Goal: Task Accomplishment & Management: Manage account settings

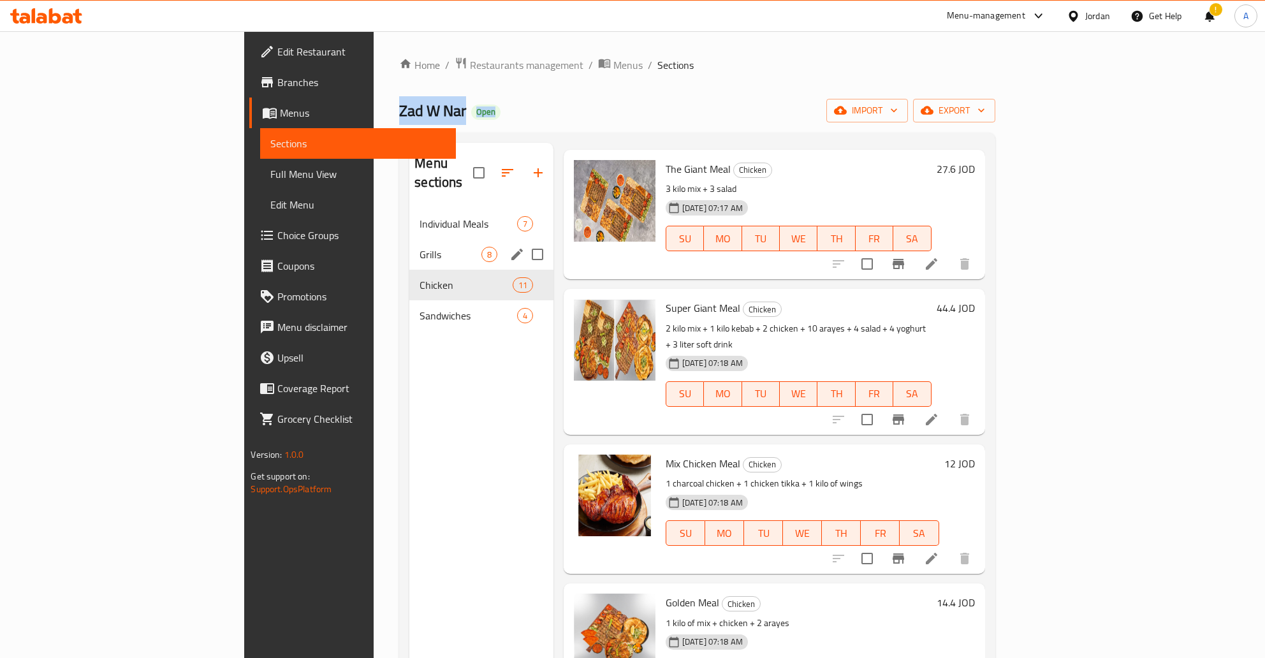
click at [409, 249] on div "Grills 8" at bounding box center [481, 254] width 144 height 31
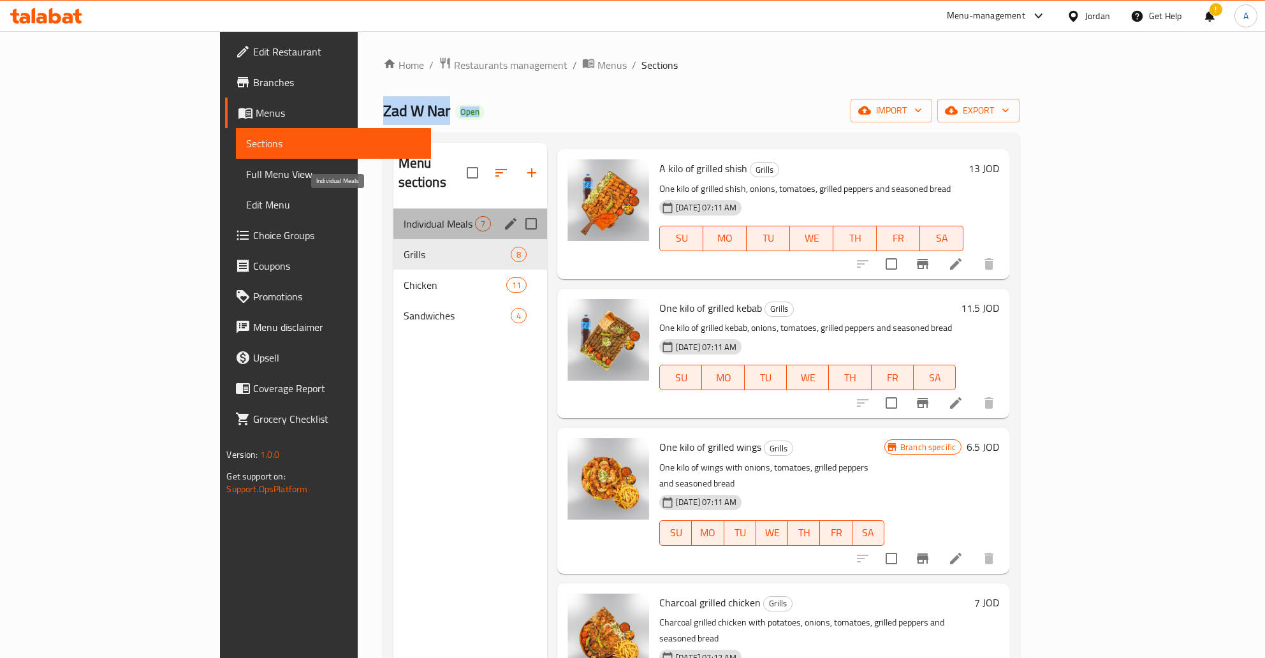
click at [403, 216] on span "Individual Meals" at bounding box center [439, 223] width 72 height 15
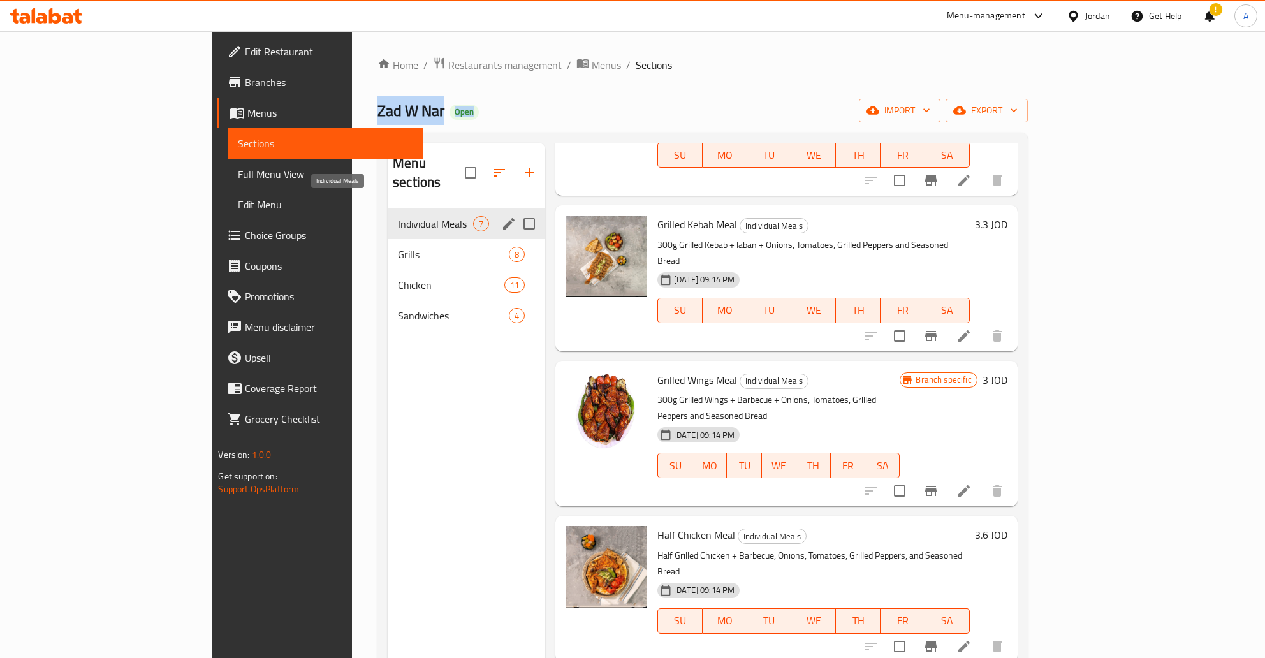
scroll to position [348, 0]
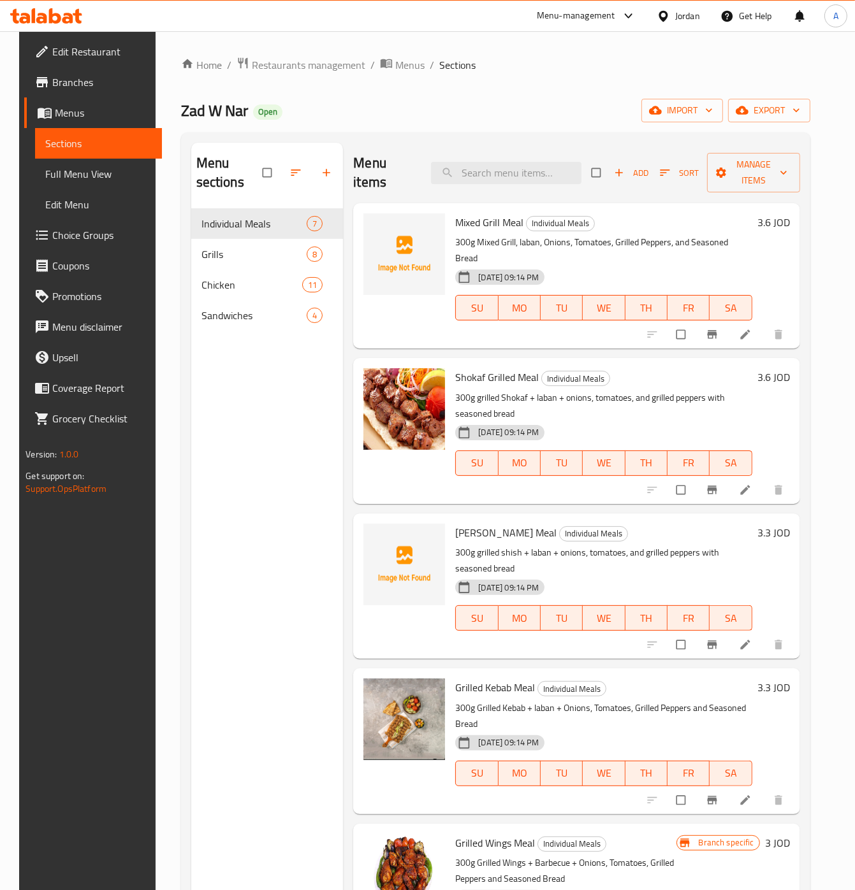
click at [783, 657] on h6 "3.3 JOD" at bounding box center [773, 688] width 33 height 18
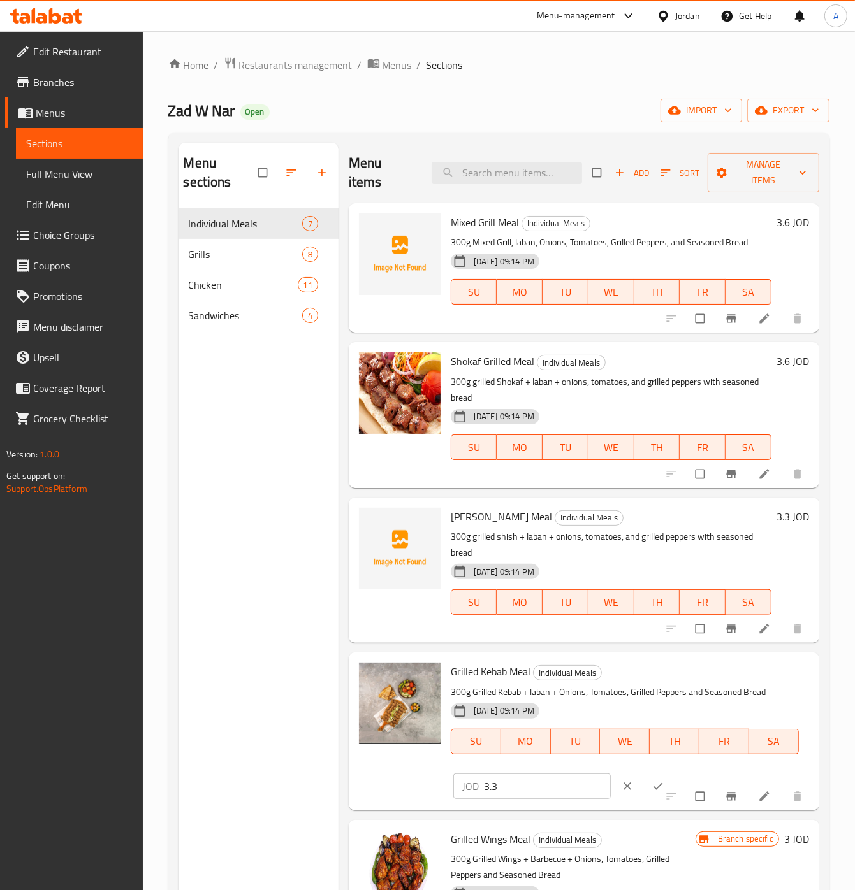
drag, startPoint x: 540, startPoint y: 776, endPoint x: 544, endPoint y: 781, distance: 6.8
click at [542, 657] on input "3.3" at bounding box center [547, 786] width 127 height 25
type input "4"
click button "ok" at bounding box center [659, 787] width 31 height 28
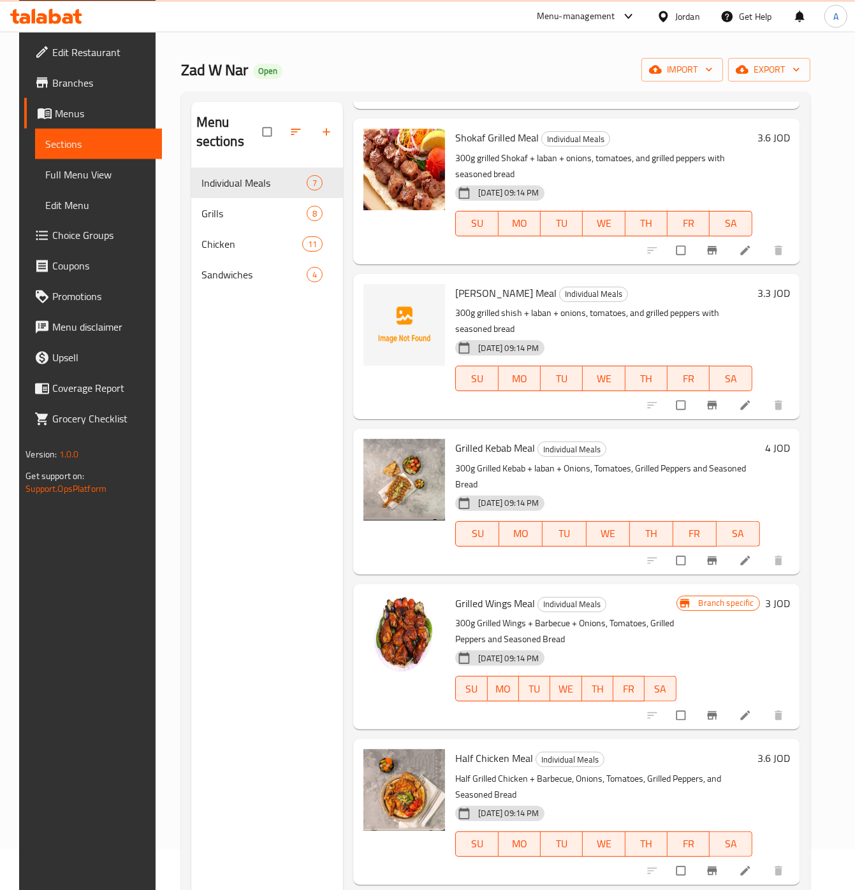
scroll to position [64, 0]
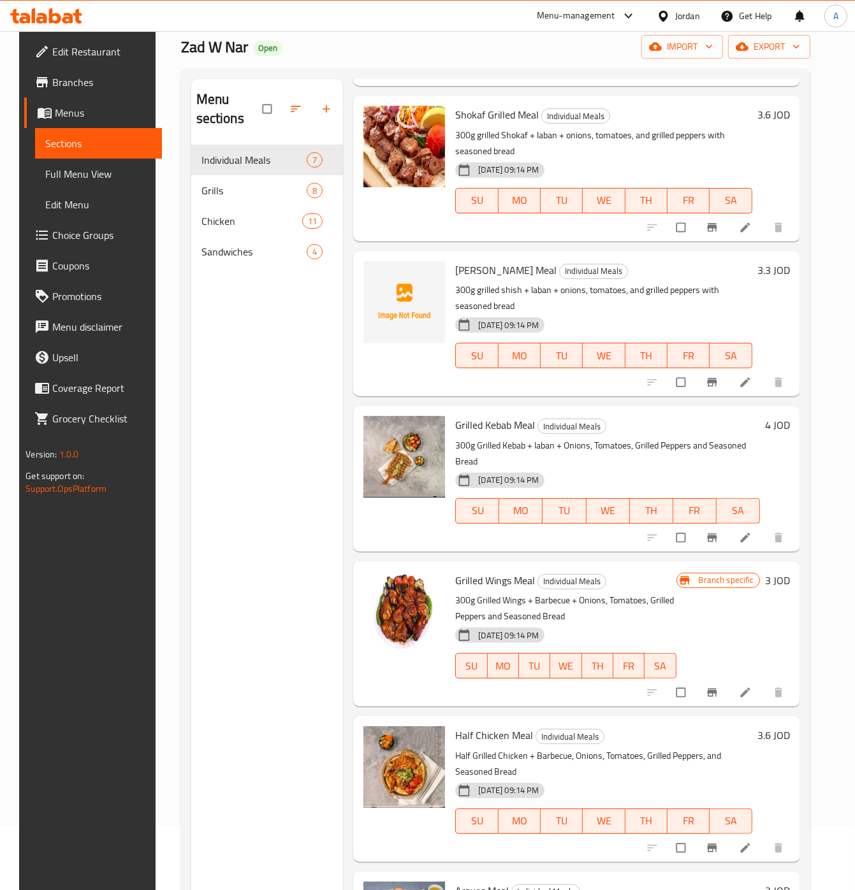
click at [781, 657] on h6 "3.6 JOD" at bounding box center [773, 736] width 33 height 18
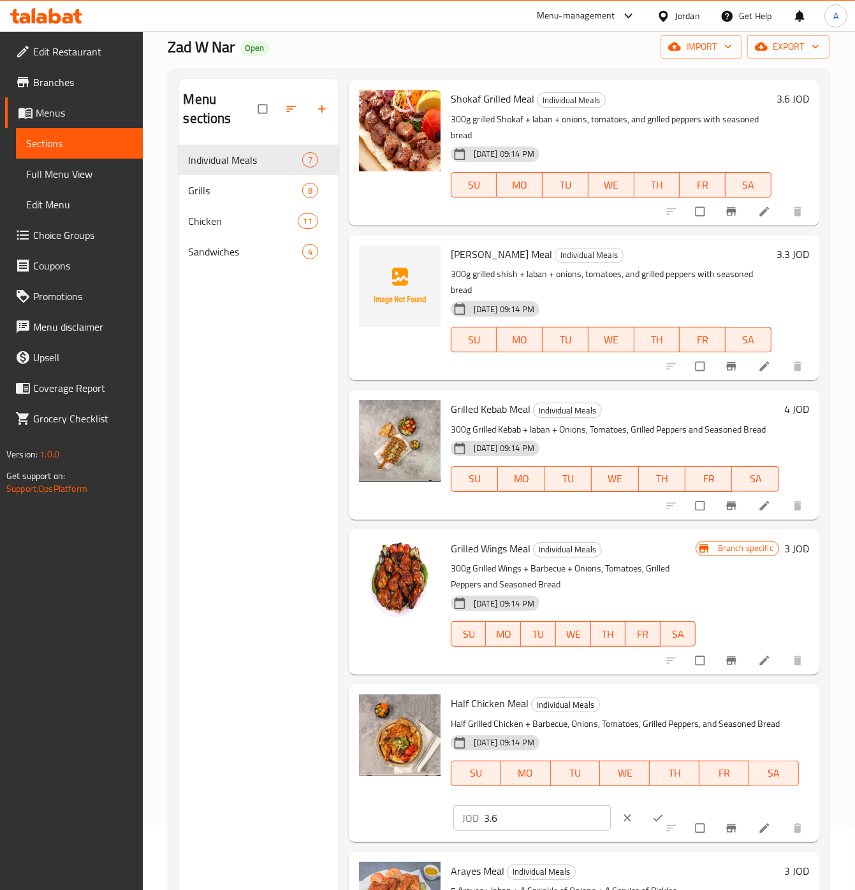
click at [518, 657] on input "3.6" at bounding box center [547, 818] width 127 height 25
type input "4"
click button "ok" at bounding box center [659, 818] width 31 height 28
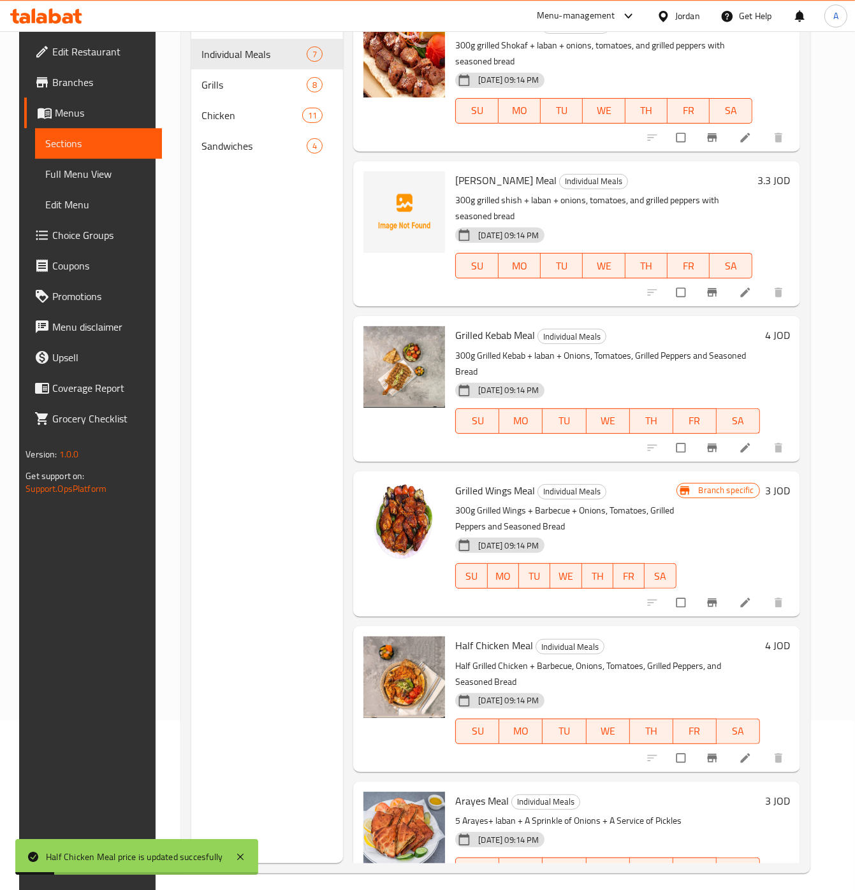
scroll to position [179, 0]
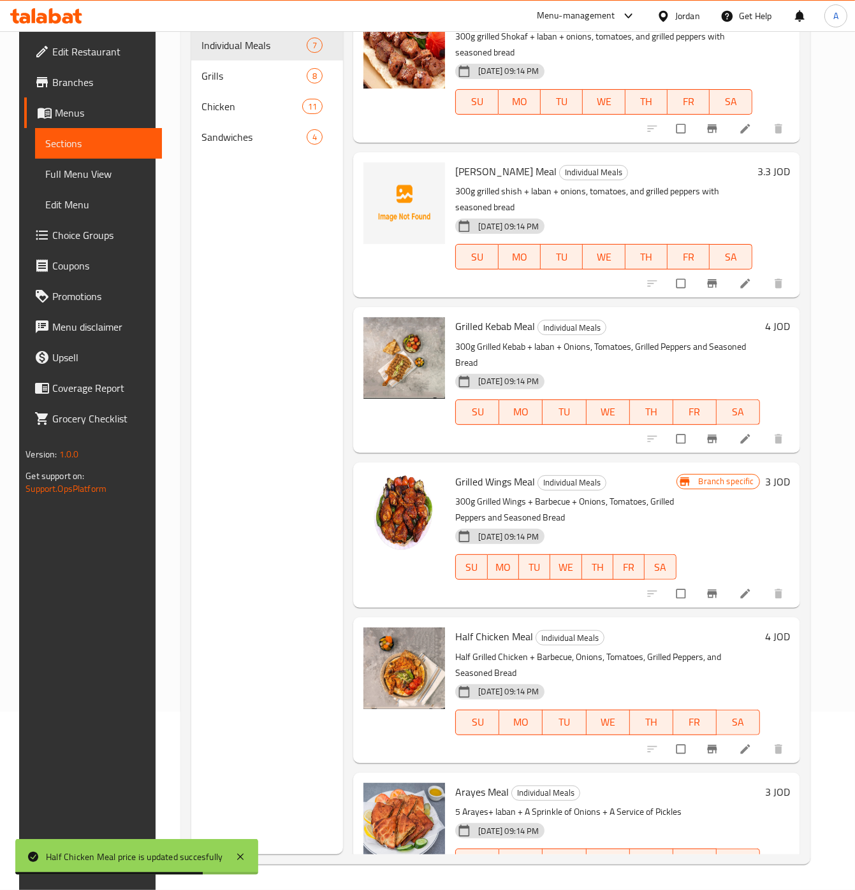
click at [789, 657] on h6 "3 JOD" at bounding box center [777, 792] width 25 height 18
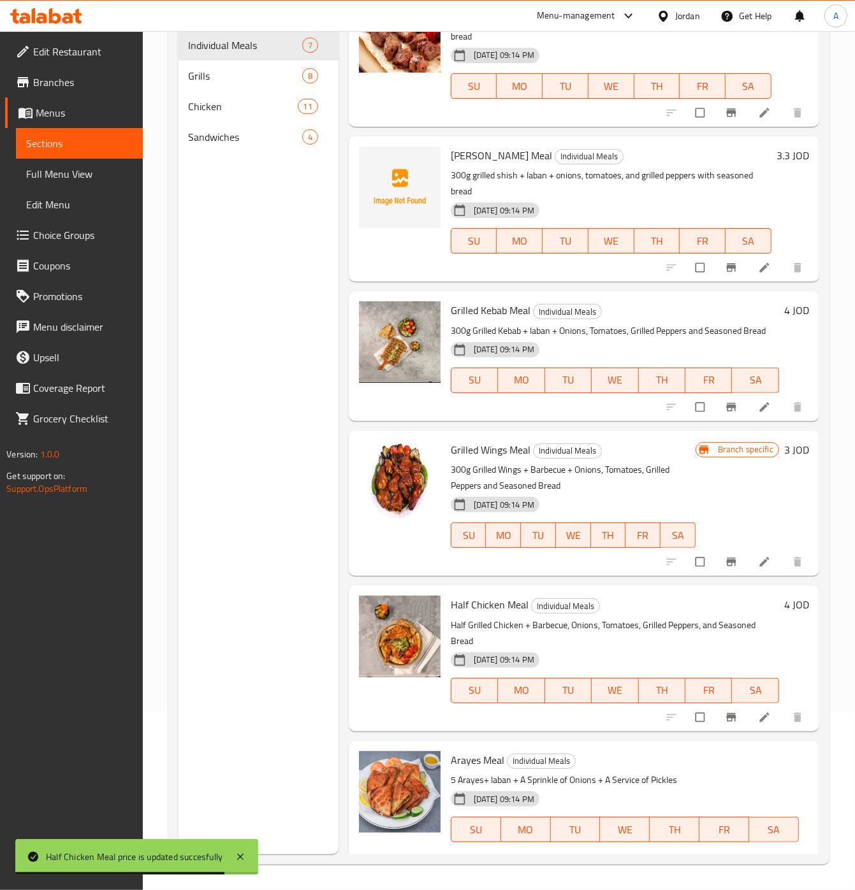
click at [509, 657] on div "[DATE] 09:14 PM" at bounding box center [491, 799] width 90 height 25
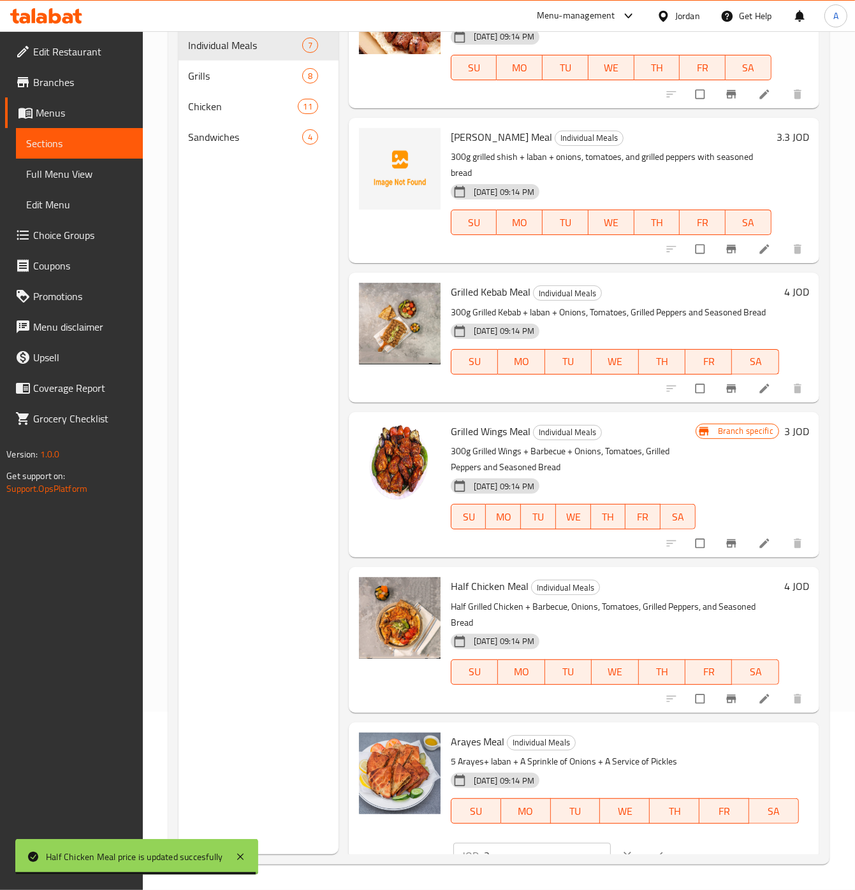
scroll to position [210, 0]
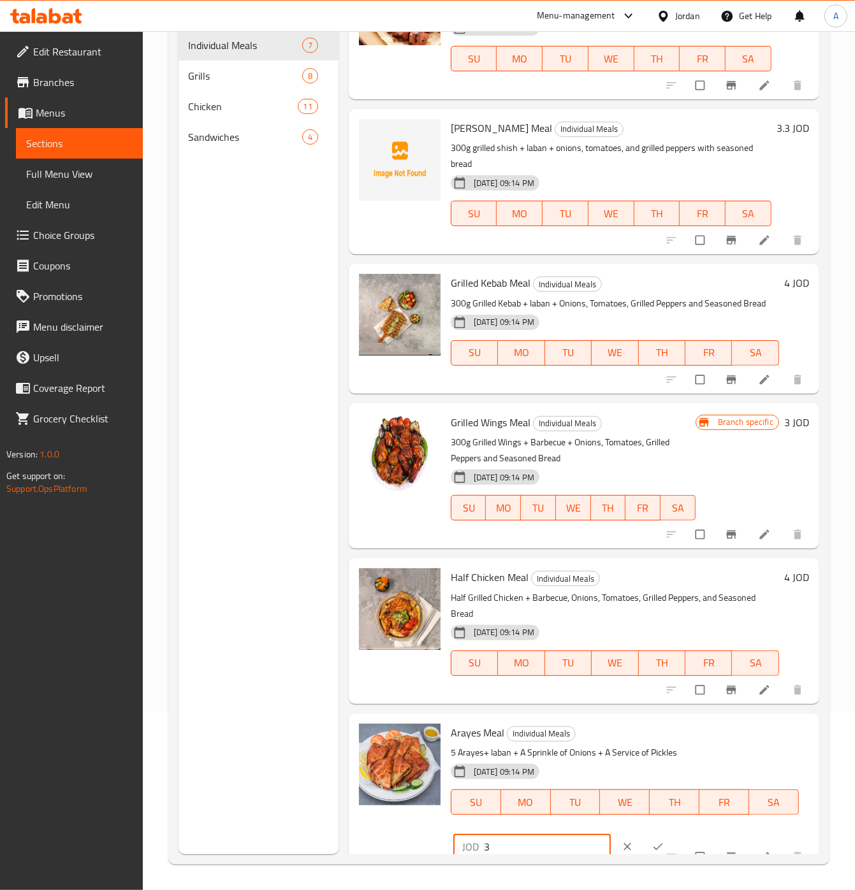
click at [540, 657] on input "3" at bounding box center [547, 846] width 127 height 25
type input "4"
click button "ok" at bounding box center [659, 847] width 31 height 28
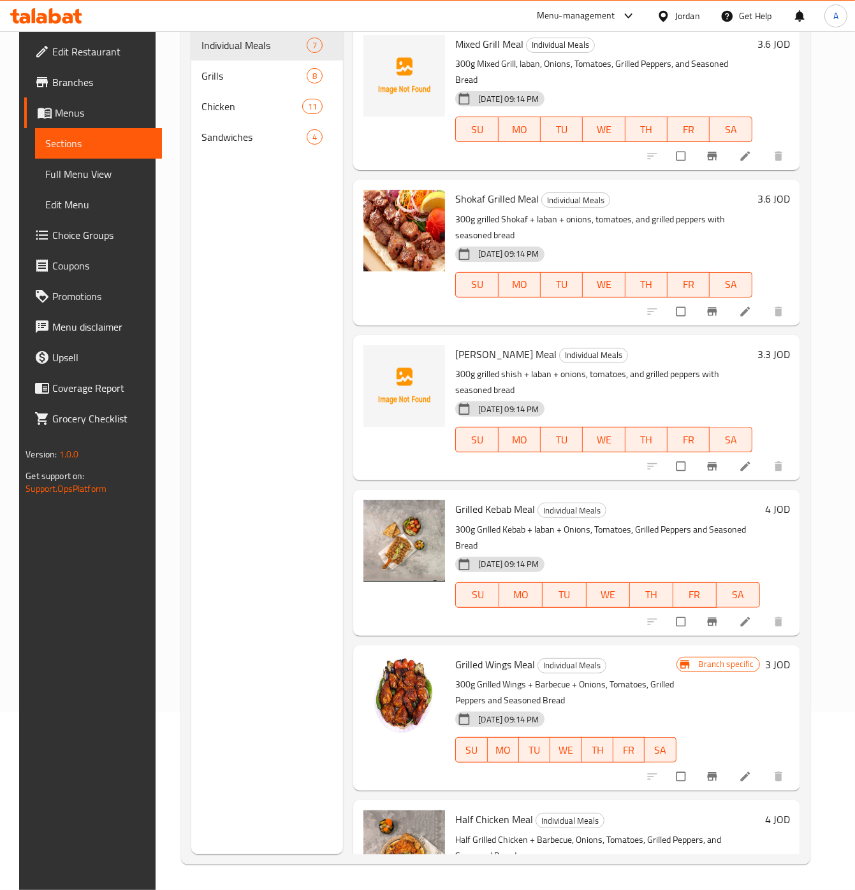
scroll to position [0, 0]
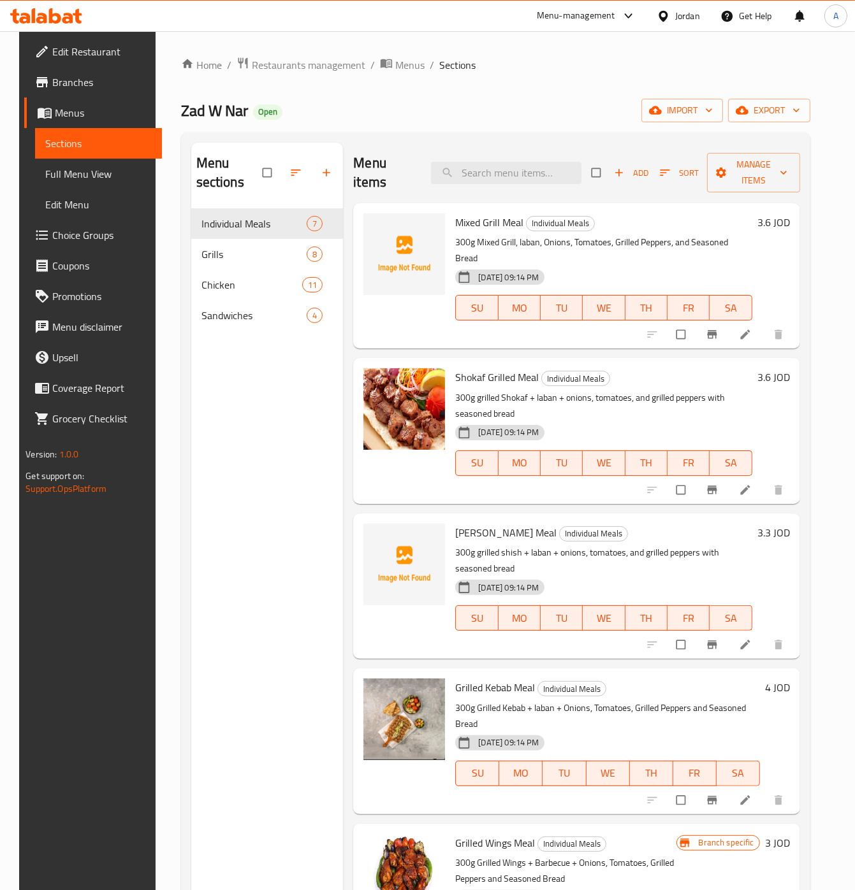
click at [781, 221] on h6 "3.6 JOD" at bounding box center [773, 223] width 33 height 18
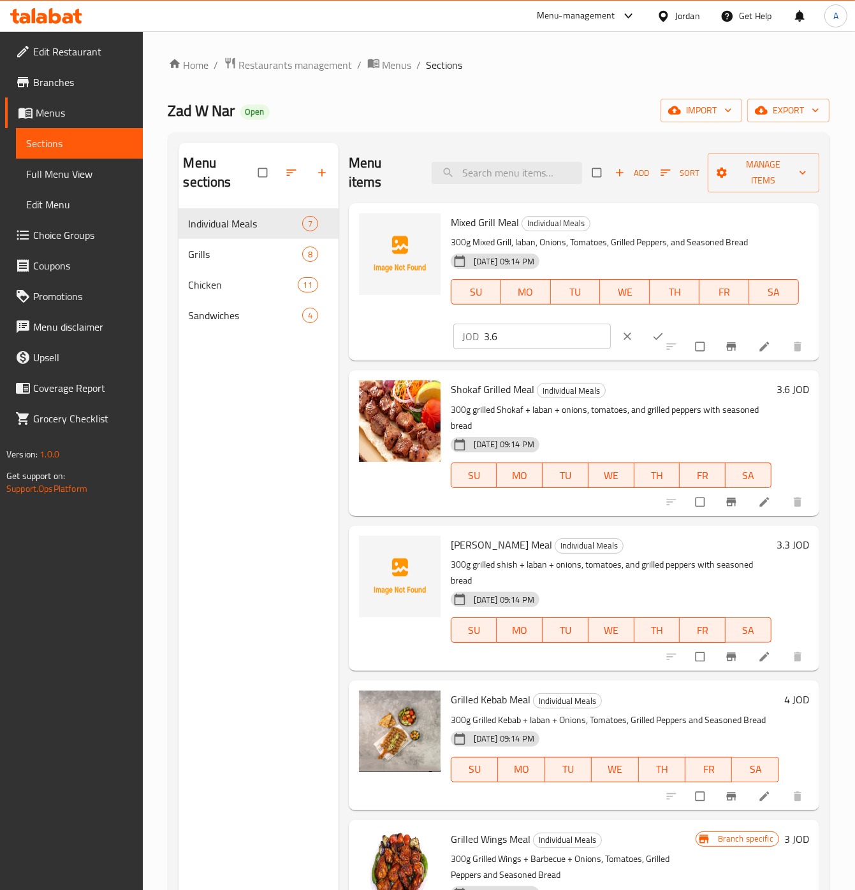
click at [495, 341] on input "3.6" at bounding box center [547, 336] width 127 height 25
type input "4.5"
click button "ok" at bounding box center [659, 337] width 31 height 28
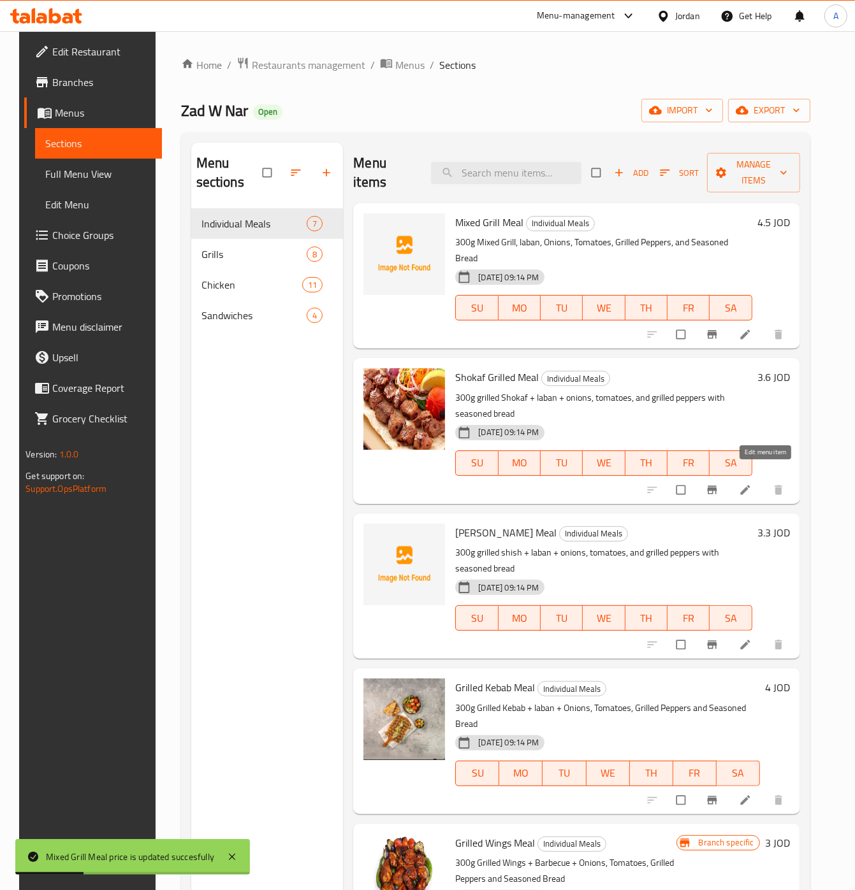
click at [751, 484] on icon at bounding box center [745, 490] width 13 height 13
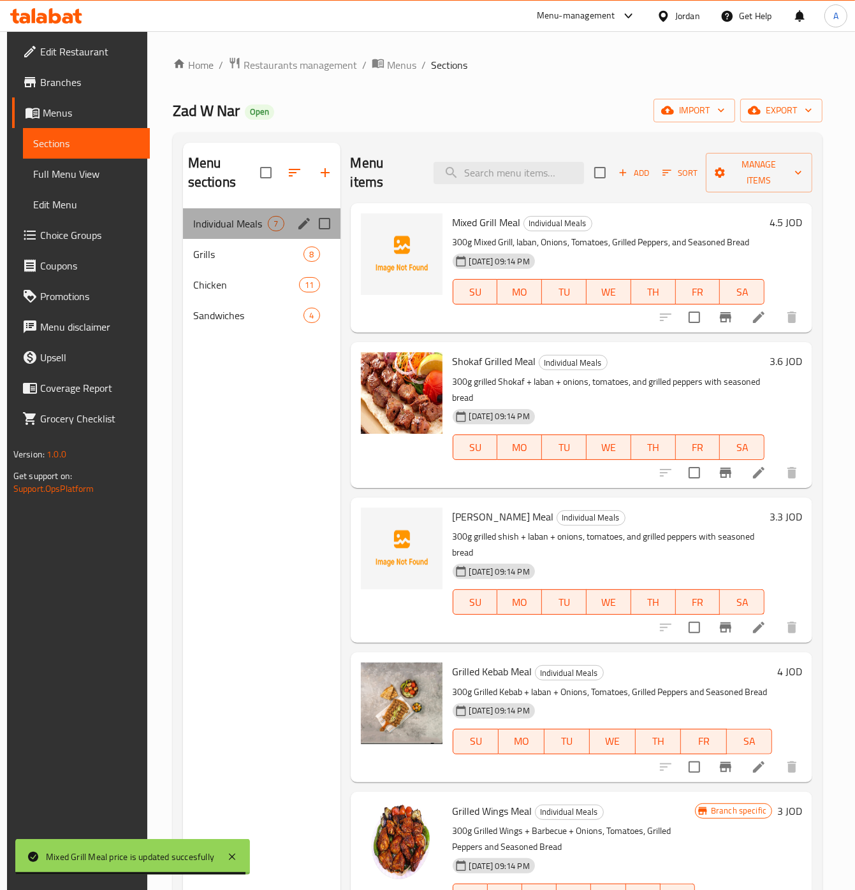
click at [259, 239] on div "Individual Meals 7" at bounding box center [261, 223] width 157 height 31
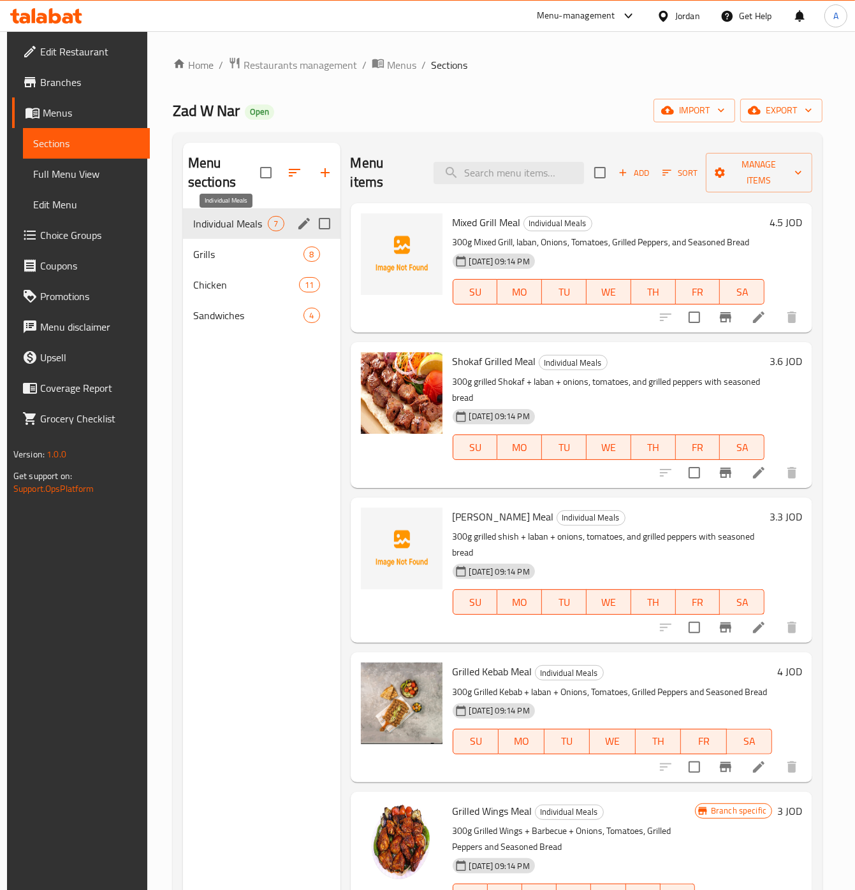
click at [239, 248] on span "Grills" at bounding box center [248, 254] width 111 height 15
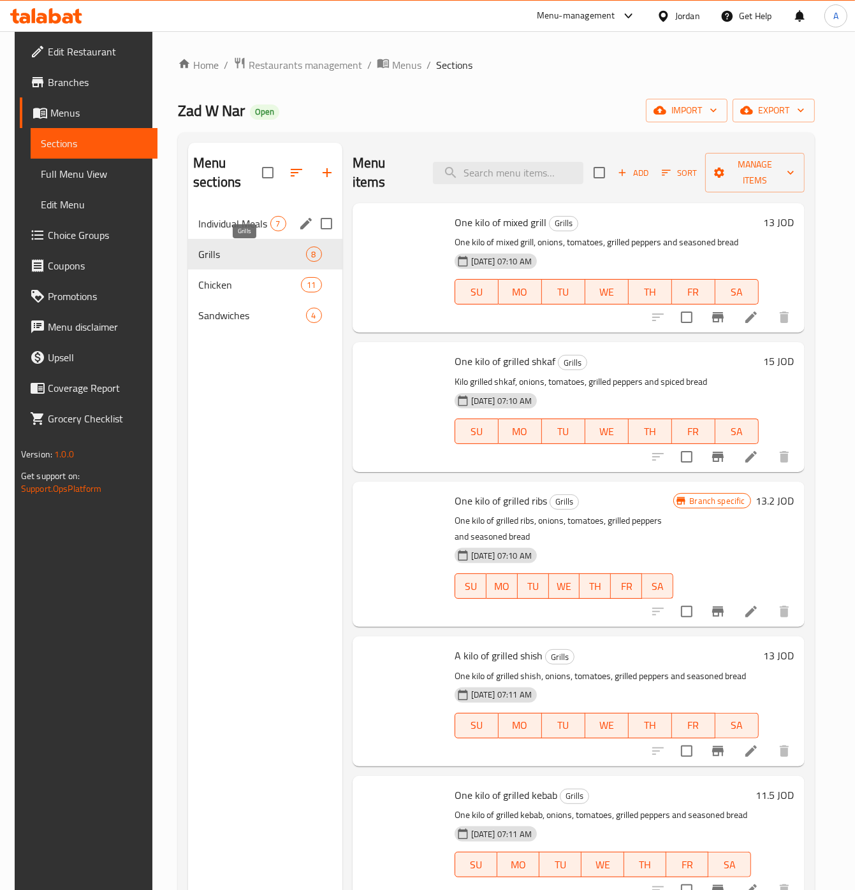
click at [230, 221] on span "Individual Meals" at bounding box center [234, 223] width 72 height 15
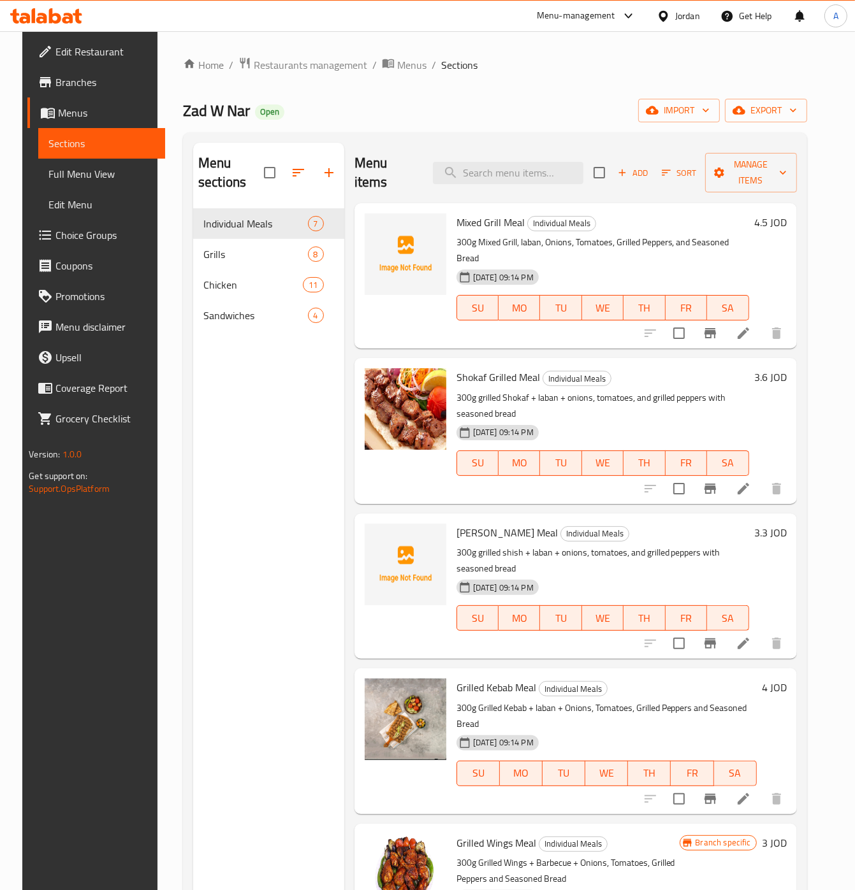
click at [778, 368] on h6 "3.6 JOD" at bounding box center [770, 377] width 33 height 18
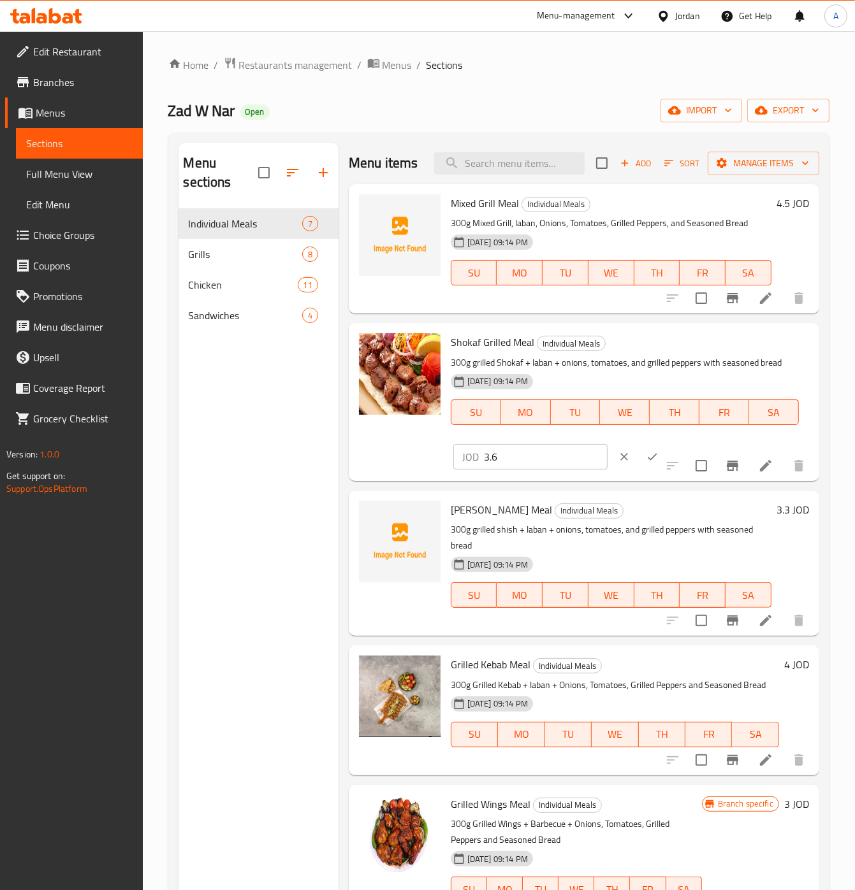
click at [523, 463] on div "JOD 3.6 ​" at bounding box center [568, 457] width 231 height 28
click at [511, 470] on input "3.6" at bounding box center [546, 456] width 124 height 25
type input "4.5"
type button "0"
type button "1"
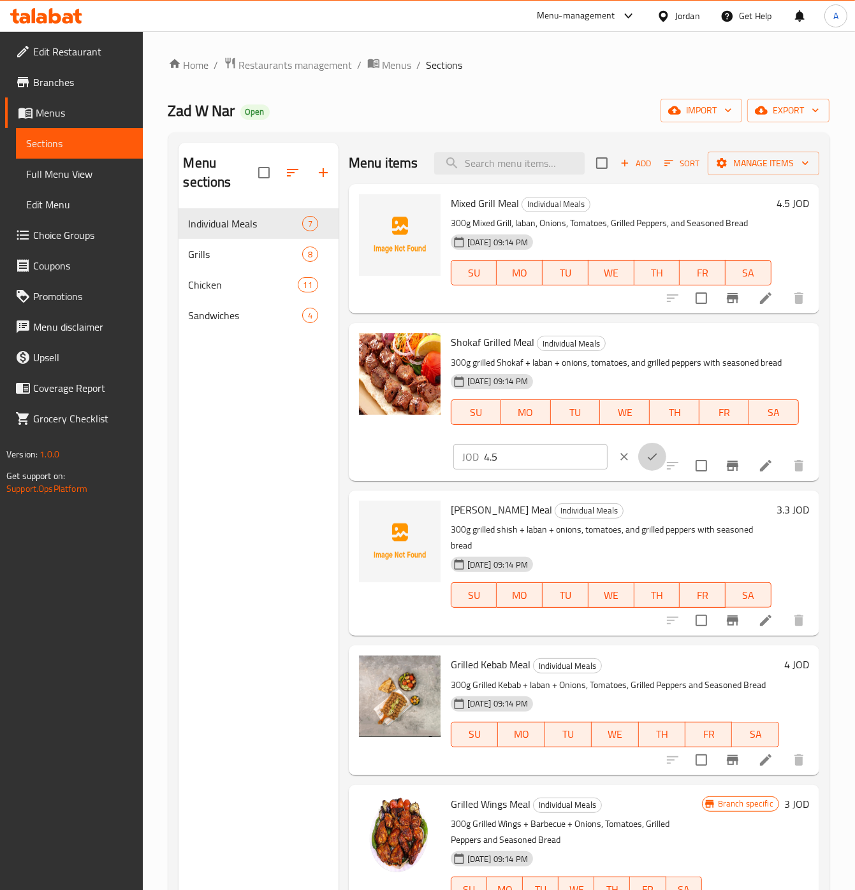
click button "ok" at bounding box center [652, 457] width 28 height 28
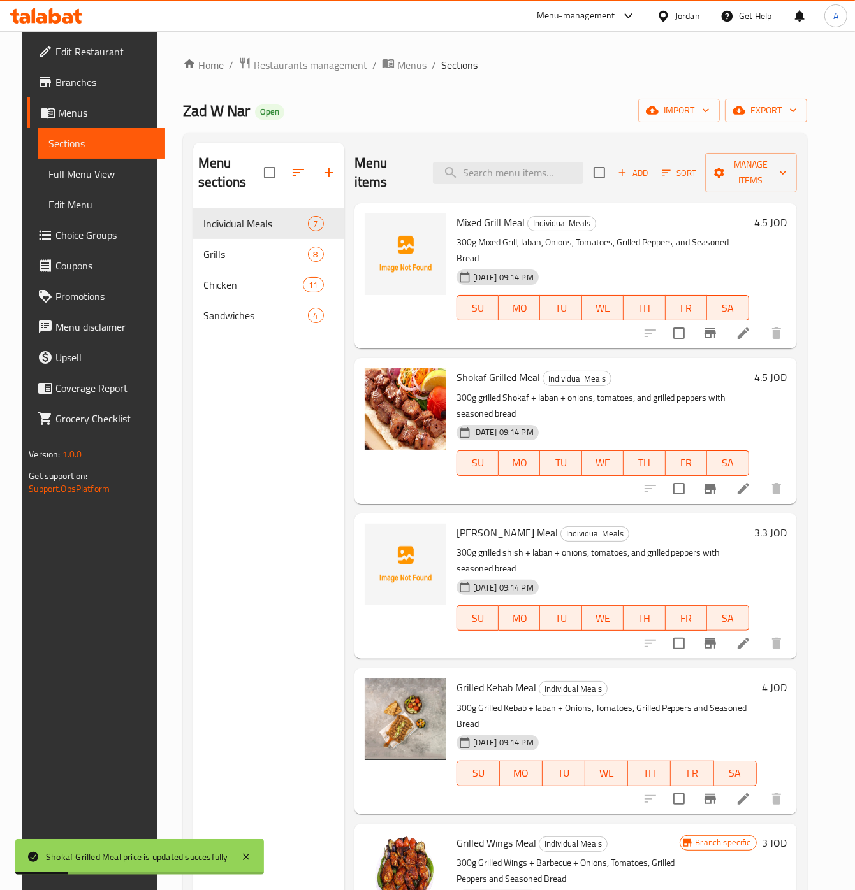
scroll to position [101, 0]
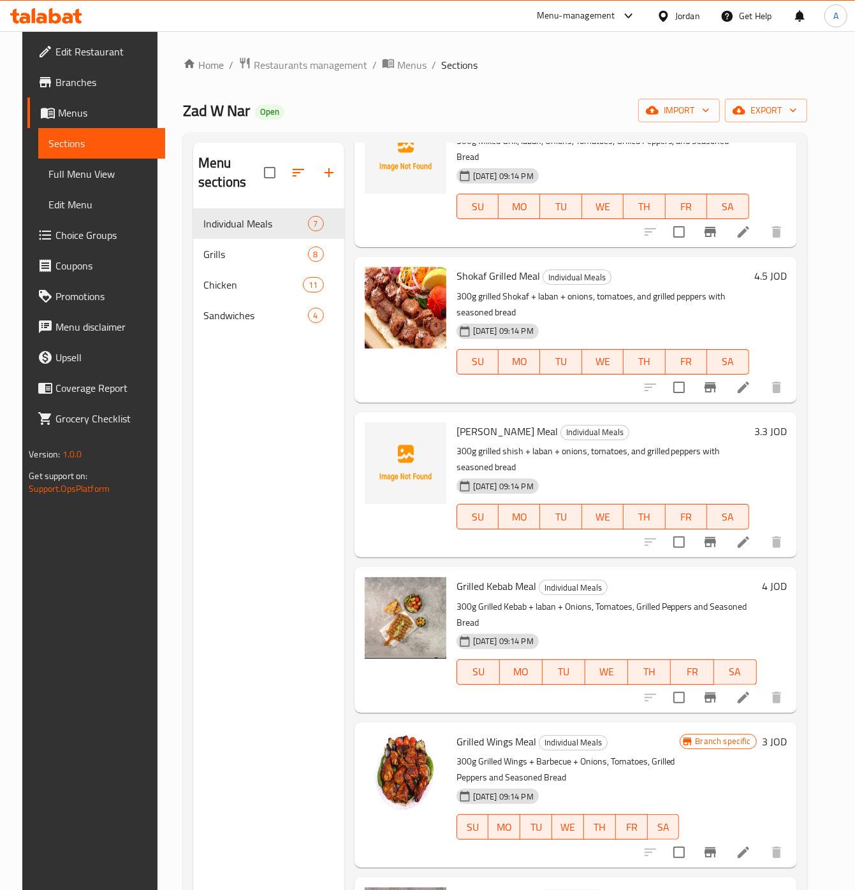
click at [783, 424] on h6 "3.3 JOD" at bounding box center [770, 432] width 33 height 18
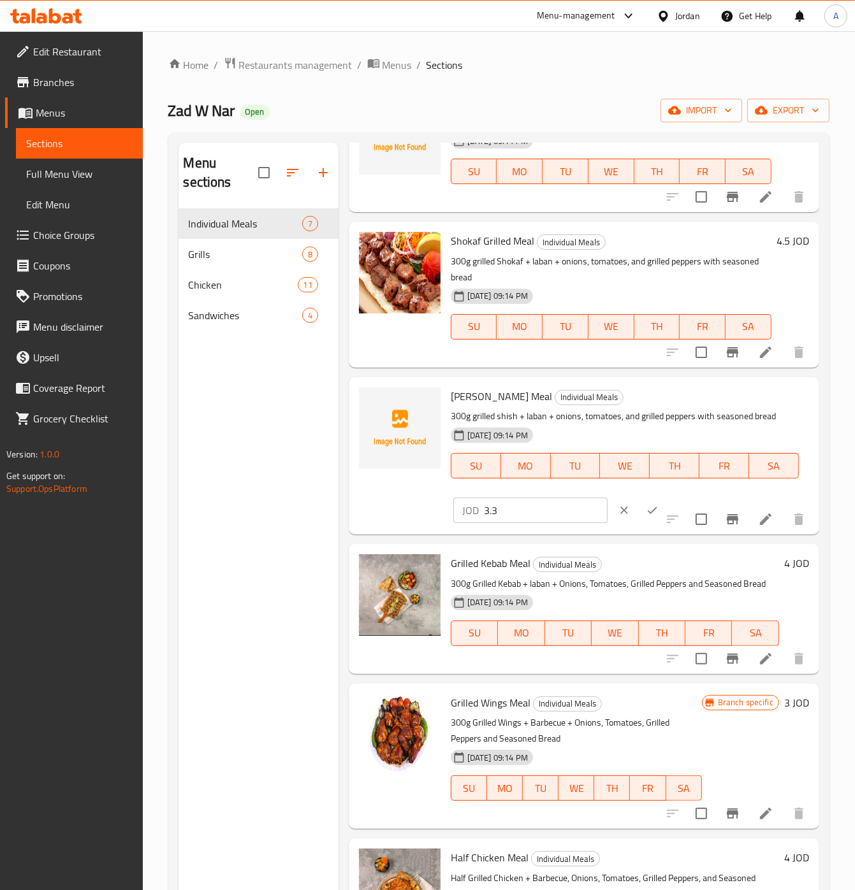
click at [509, 523] on input "3.3" at bounding box center [546, 510] width 124 height 25
type input "4.0"
click button "ok" at bounding box center [652, 511] width 28 height 28
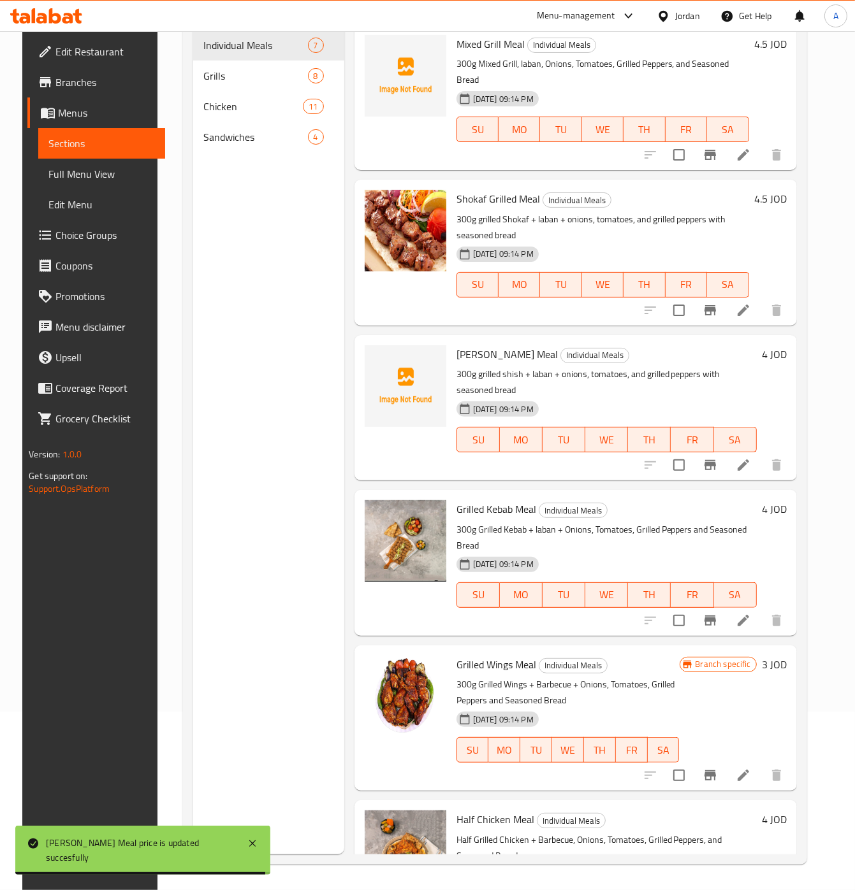
scroll to position [115, 0]
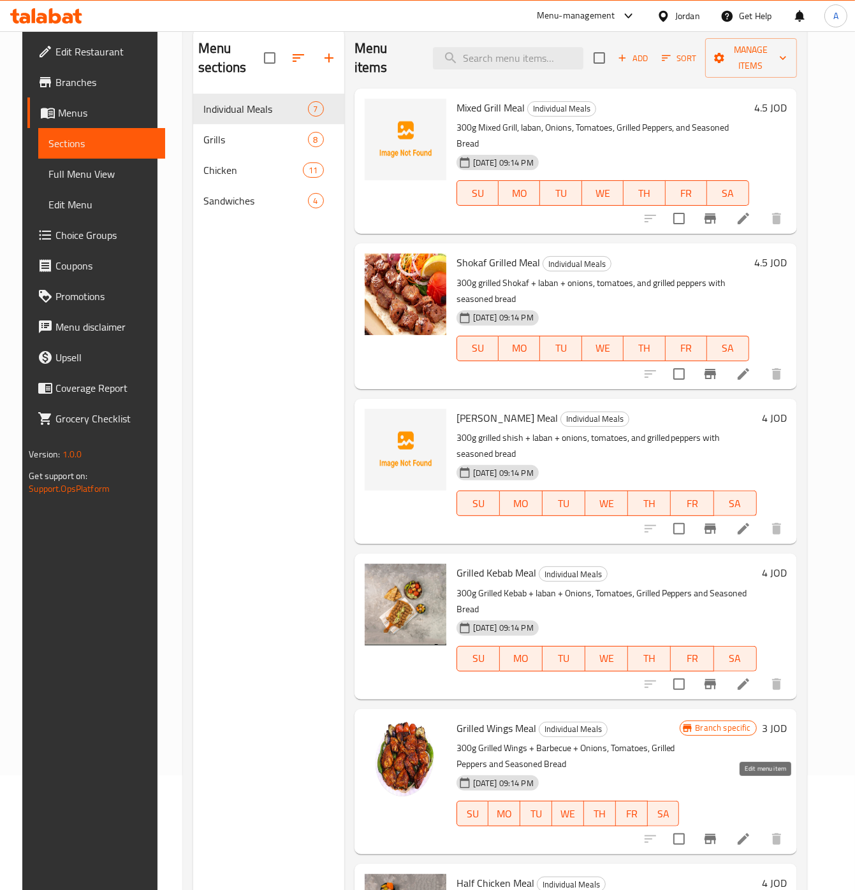
click at [749, 834] on icon at bounding box center [742, 839] width 11 height 11
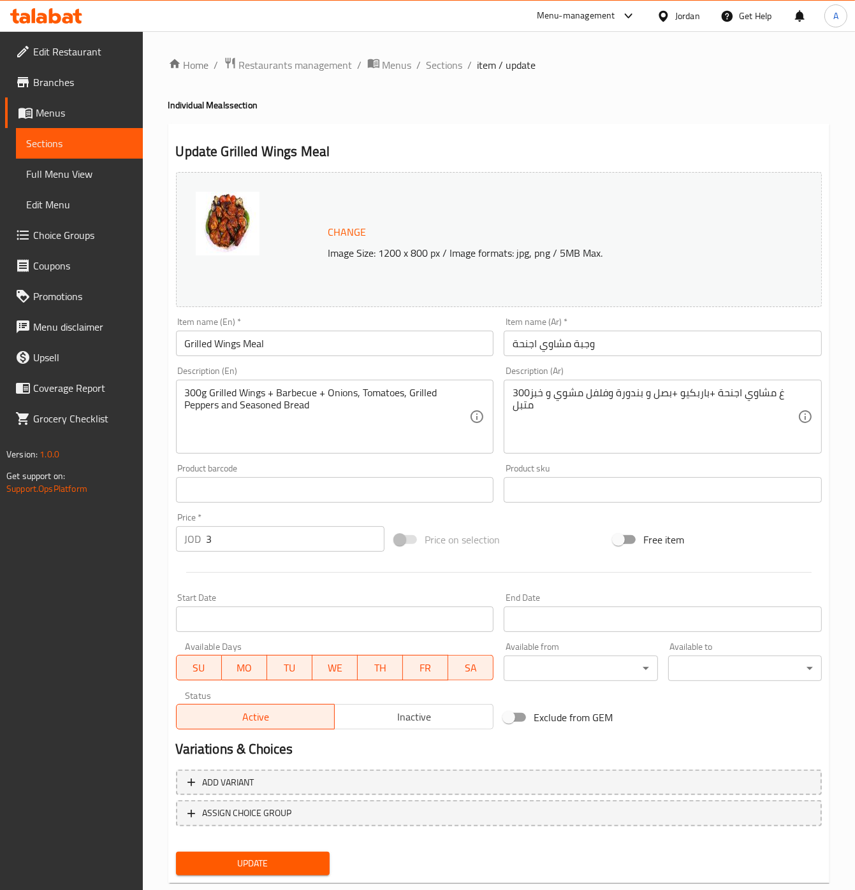
click at [386, 723] on span "Inactive" at bounding box center [414, 717] width 149 height 18
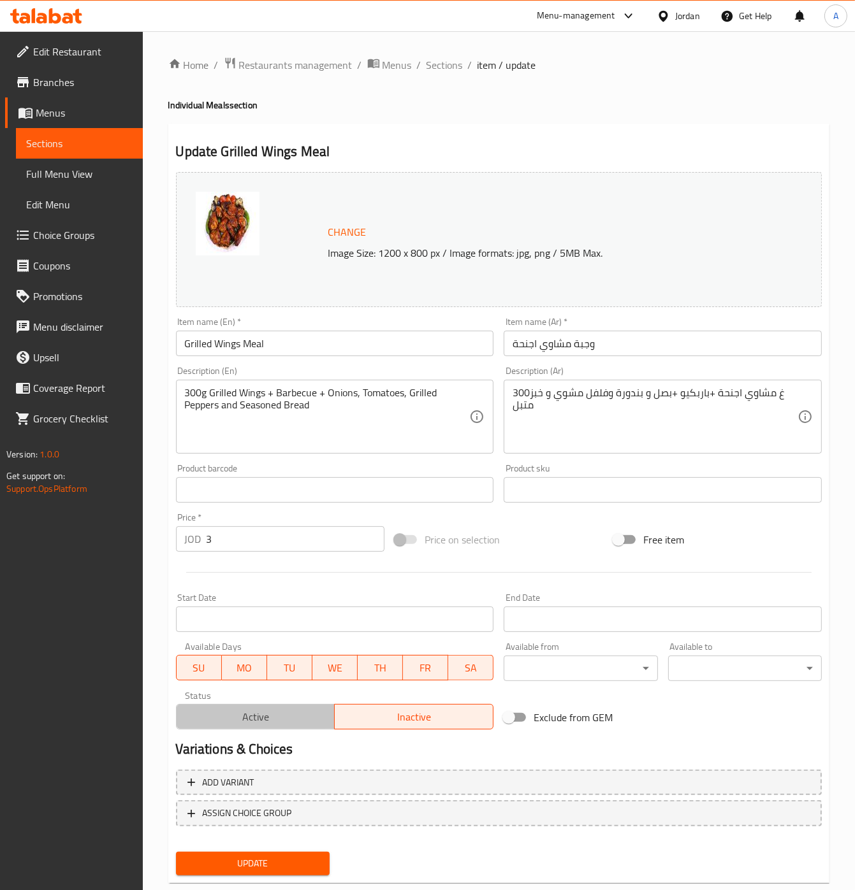
click at [222, 707] on button "Active" at bounding box center [255, 716] width 159 height 25
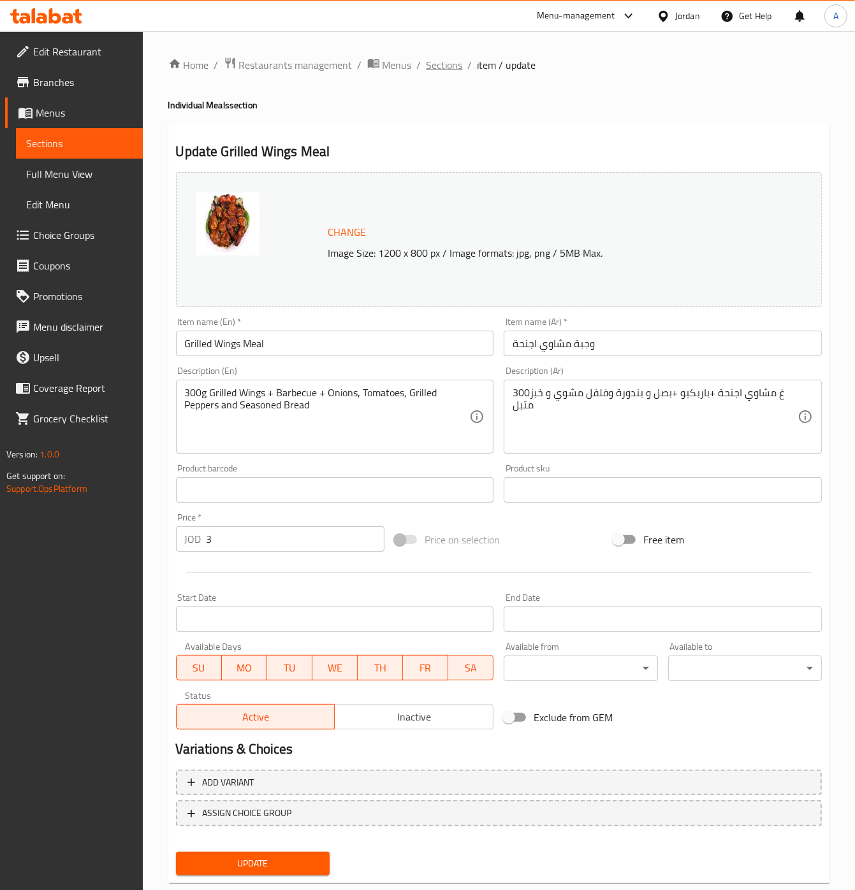
click at [456, 62] on span "Sections" at bounding box center [444, 64] width 36 height 15
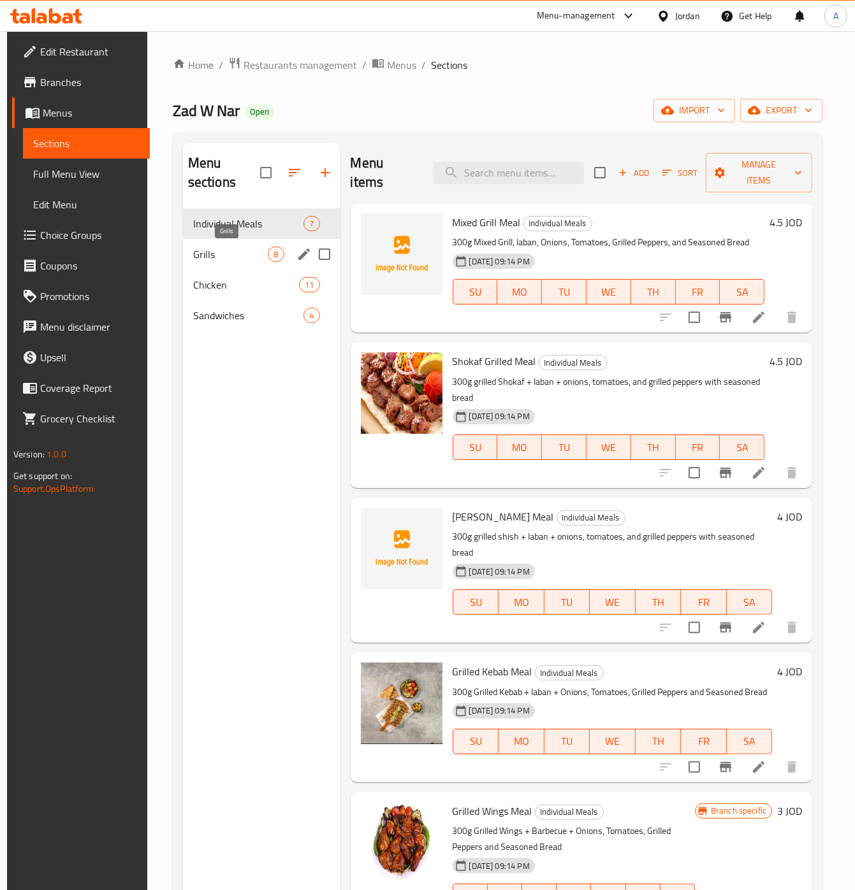
click at [232, 256] on span "Grills" at bounding box center [230, 254] width 75 height 15
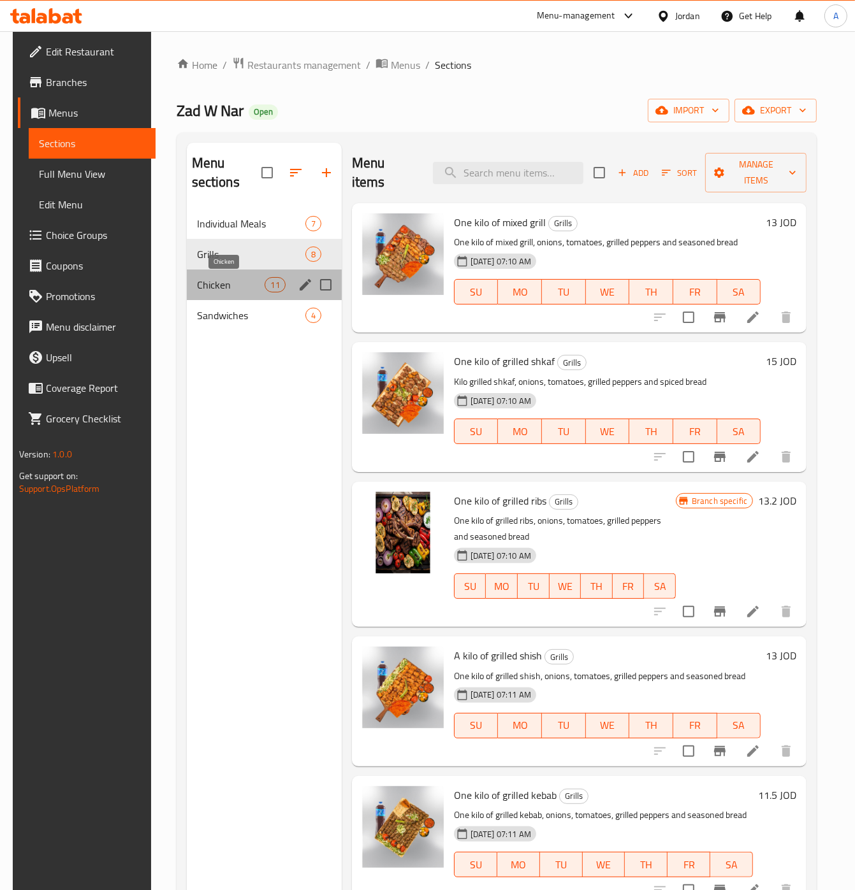
click at [218, 284] on span "Chicken" at bounding box center [231, 284] width 68 height 15
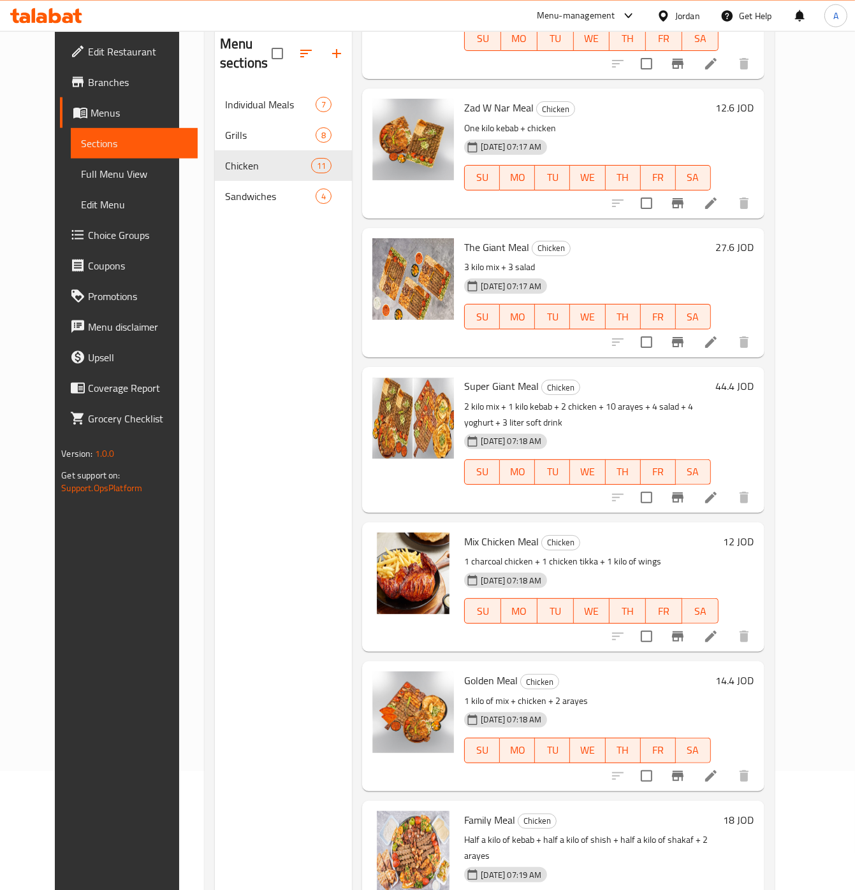
scroll to position [179, 0]
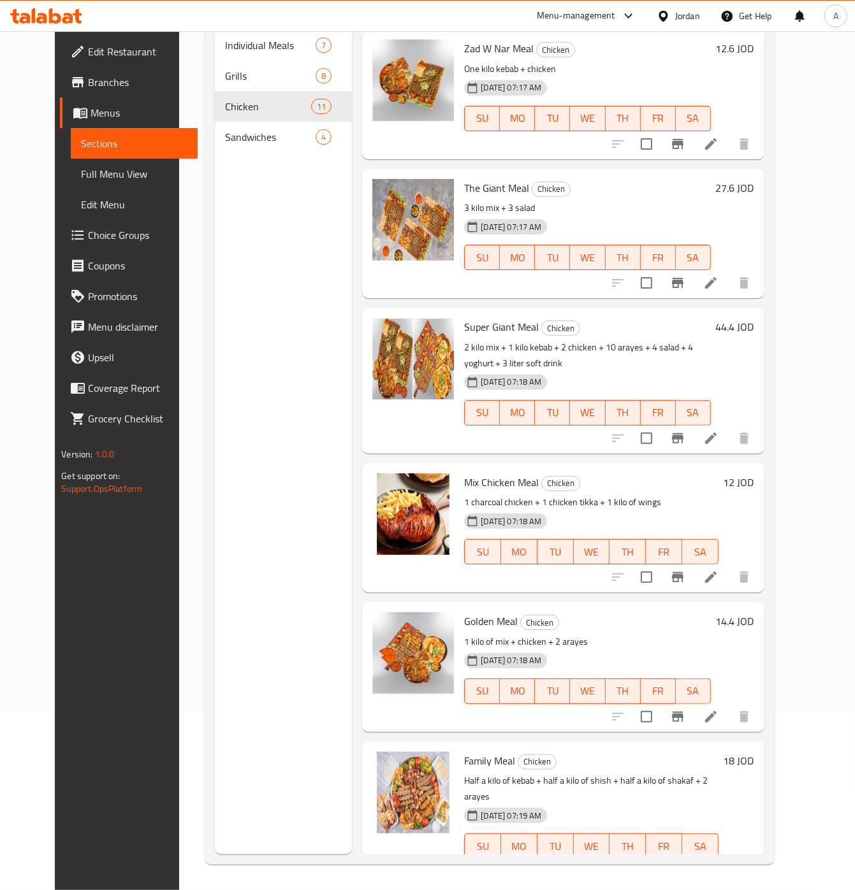
click at [754, 752] on h6 "18 JOD" at bounding box center [738, 761] width 31 height 18
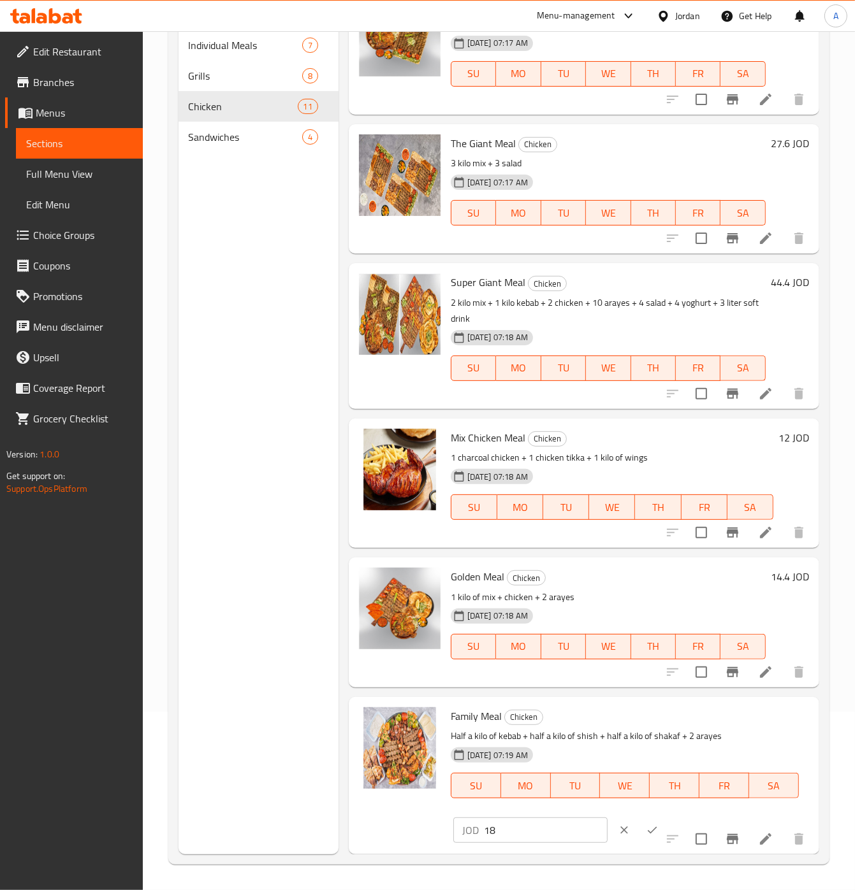
scroll to position [736, 0]
drag, startPoint x: 519, startPoint y: 814, endPoint x: 526, endPoint y: 824, distance: 11.5
click at [518, 815] on div "Family Meal Chicken Half a kilo of kebab + half a kilo of shish + half a kilo o…" at bounding box center [625, 761] width 358 height 119
click at [526, 825] on input "18" at bounding box center [546, 830] width 124 height 25
type input "22"
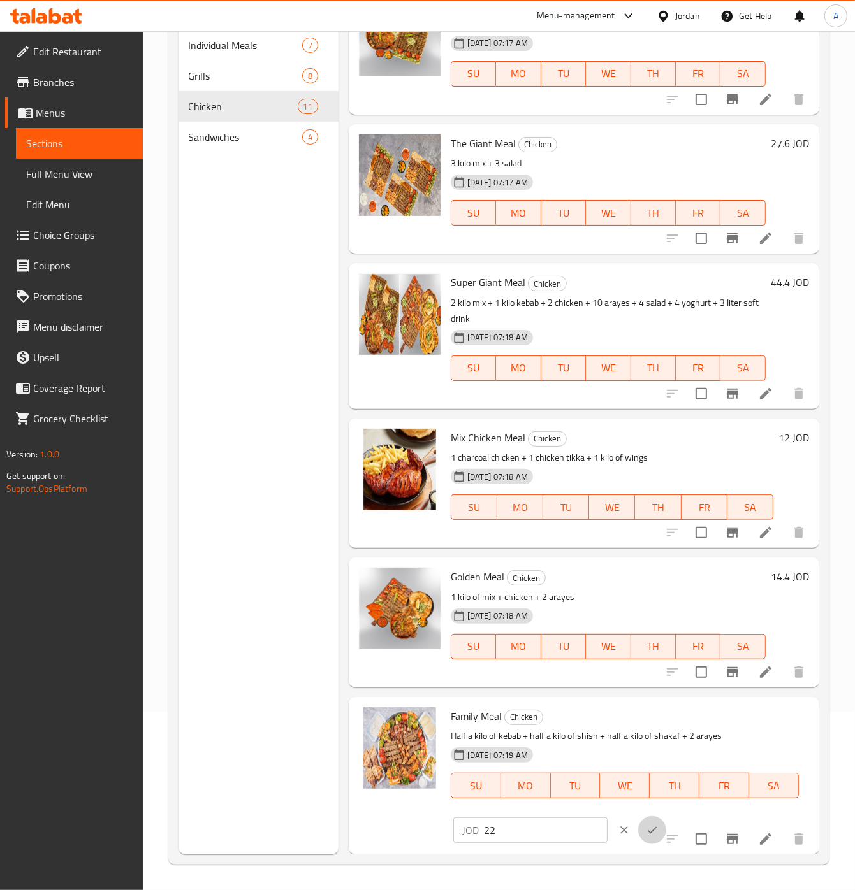
click button "ok" at bounding box center [652, 831] width 28 height 28
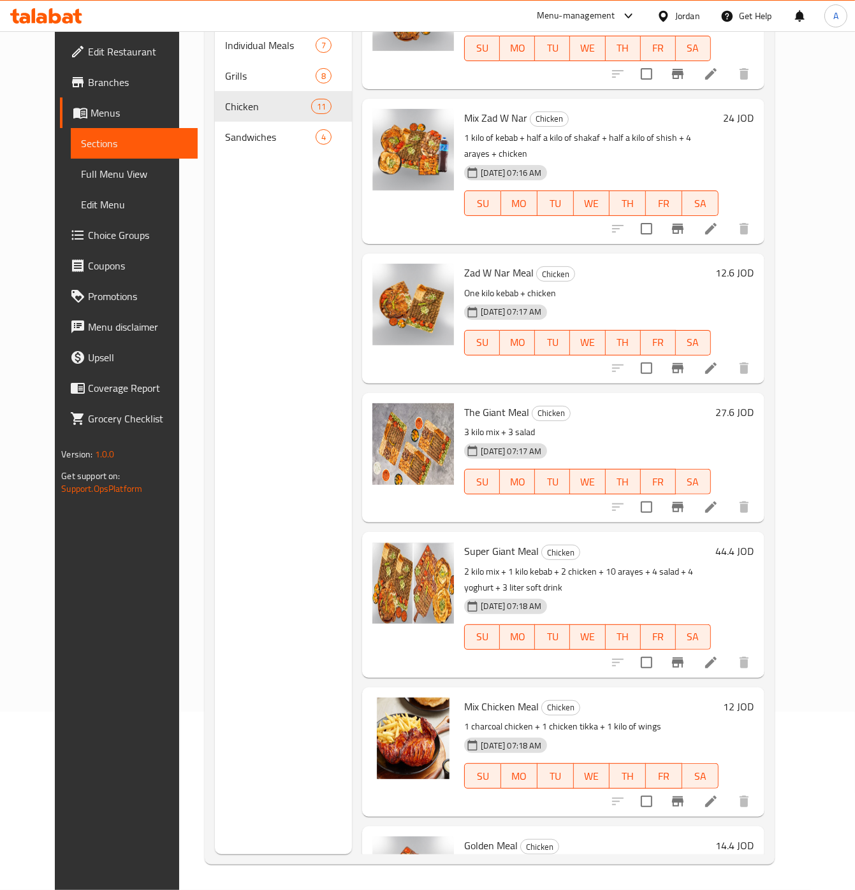
scroll to position [504, 0]
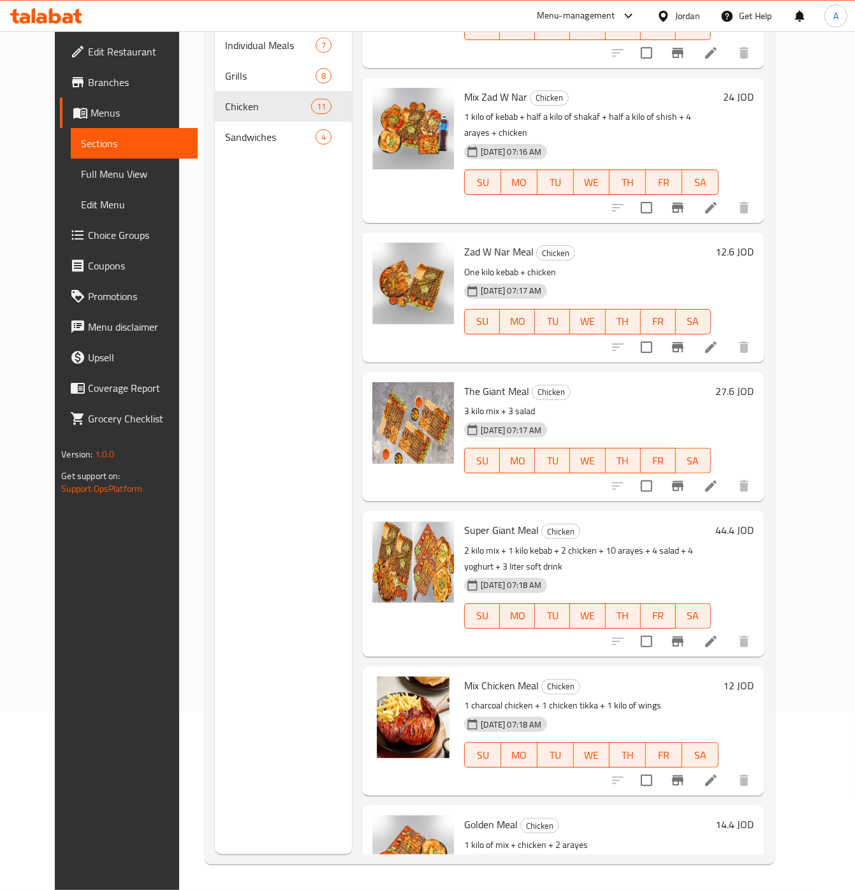
click at [754, 521] on h6 "44.4 JOD" at bounding box center [735, 530] width 38 height 18
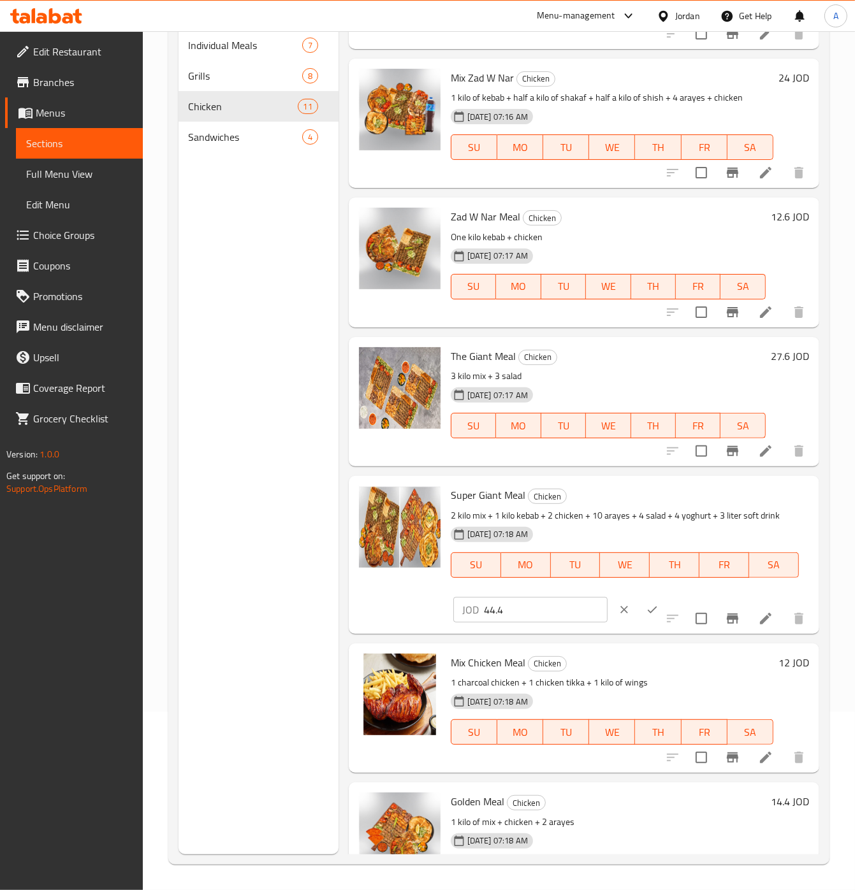
click at [556, 623] on input "44.4" at bounding box center [546, 609] width 124 height 25
type input "44.5"
drag, startPoint x: 317, startPoint y: 274, endPoint x: 326, endPoint y: 277, distance: 9.3
click at [317, 276] on div "Menu sections Individual Meals 7 Grills 8 Chicken 11 Sandwiches 4" at bounding box center [258, 409] width 160 height 890
click at [611, 624] on button "clear" at bounding box center [624, 610] width 28 height 28
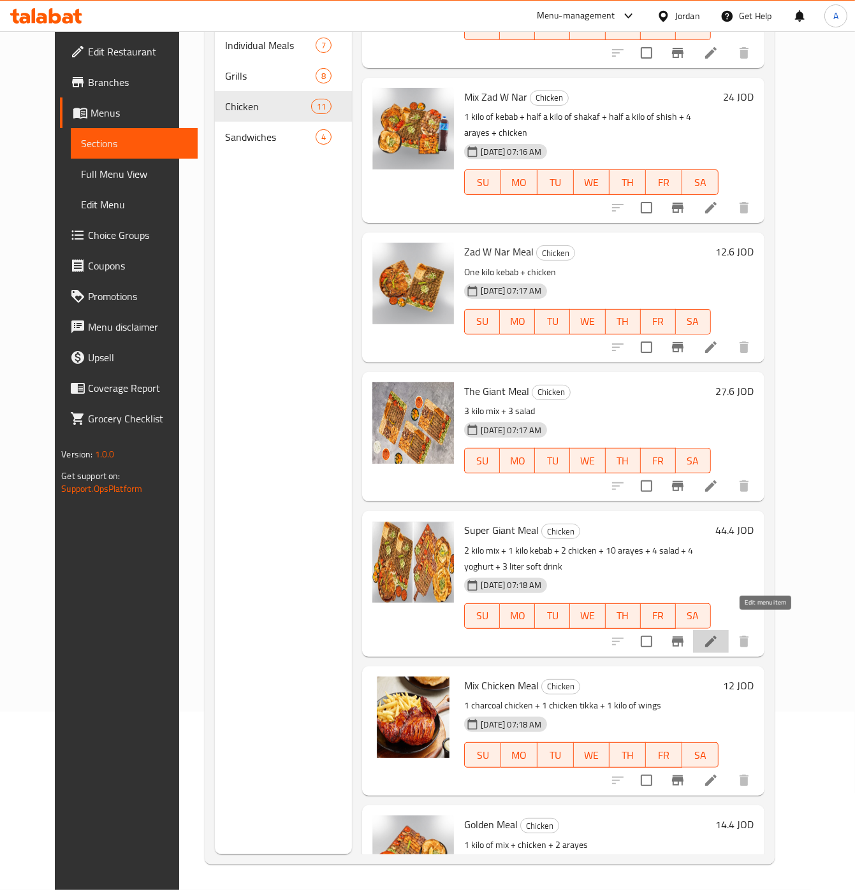
click at [718, 634] on icon at bounding box center [710, 641] width 15 height 15
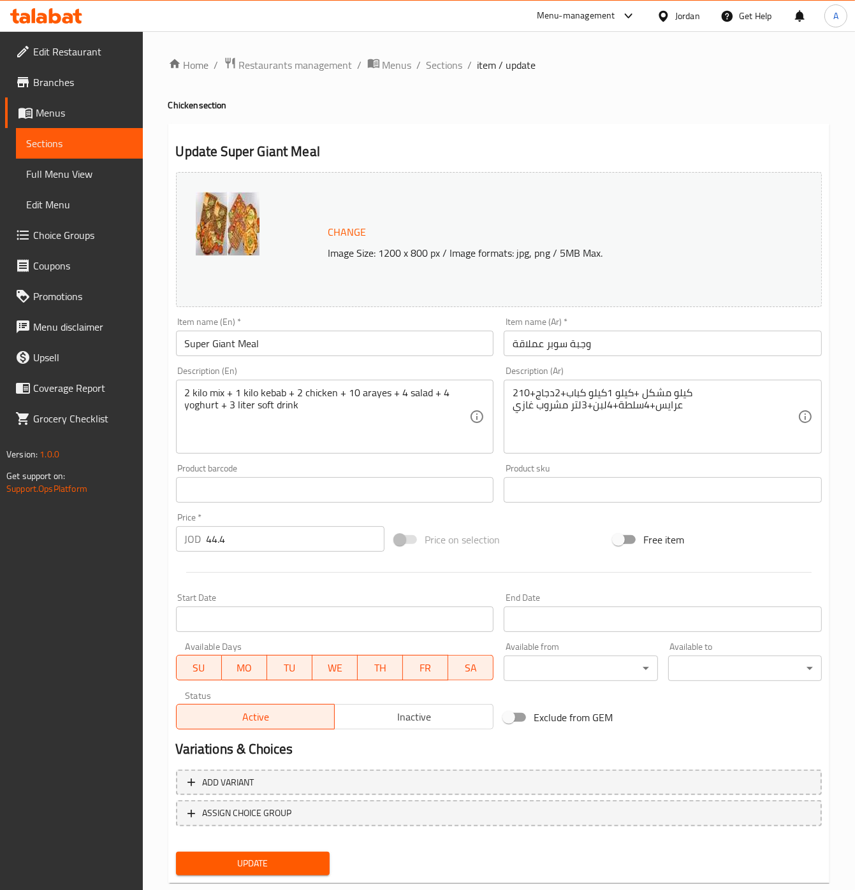
click at [674, 384] on div "2كيلو مشكل +كيلو 1كيلو كباب+2دجاج+10 عرايس+4سلطة+4لبن+3لتر مشروب غازي Descripti…" at bounding box center [663, 417] width 318 height 74
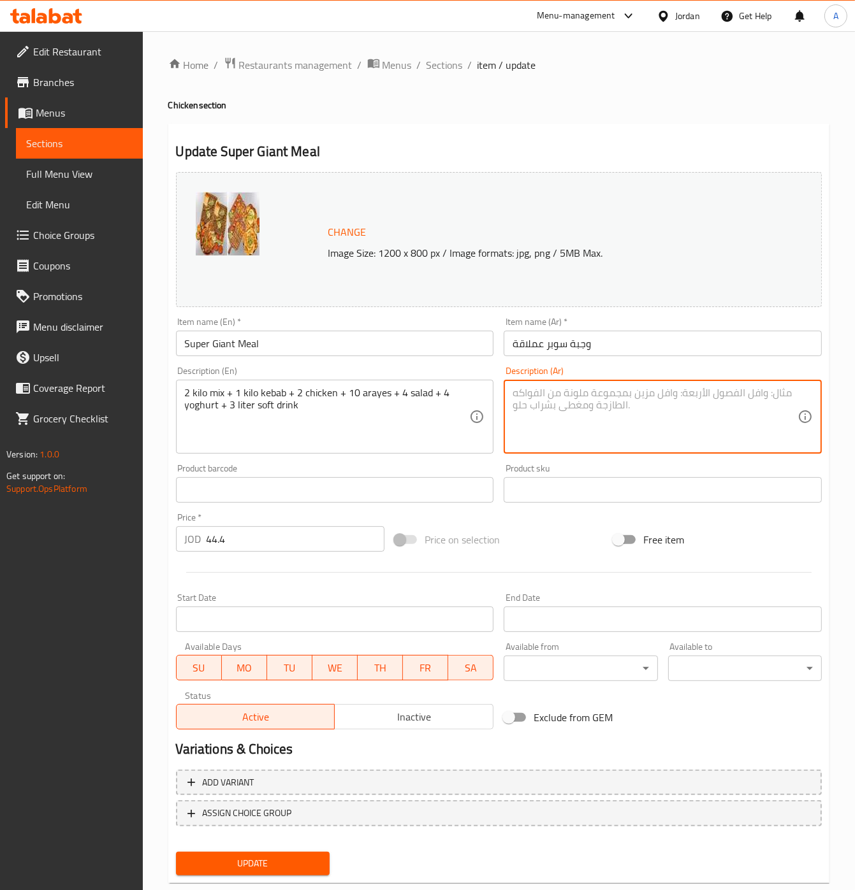
click at [524, 429] on textarea at bounding box center [654, 417] width 285 height 61
click at [593, 437] on textarea at bounding box center [654, 417] width 285 height 61
paste textarea "2كيلو مشكل +1كيلو كباب+2دجاج+10 عرايس+4سلطة+4لبن+3لتر مشروب غازي"
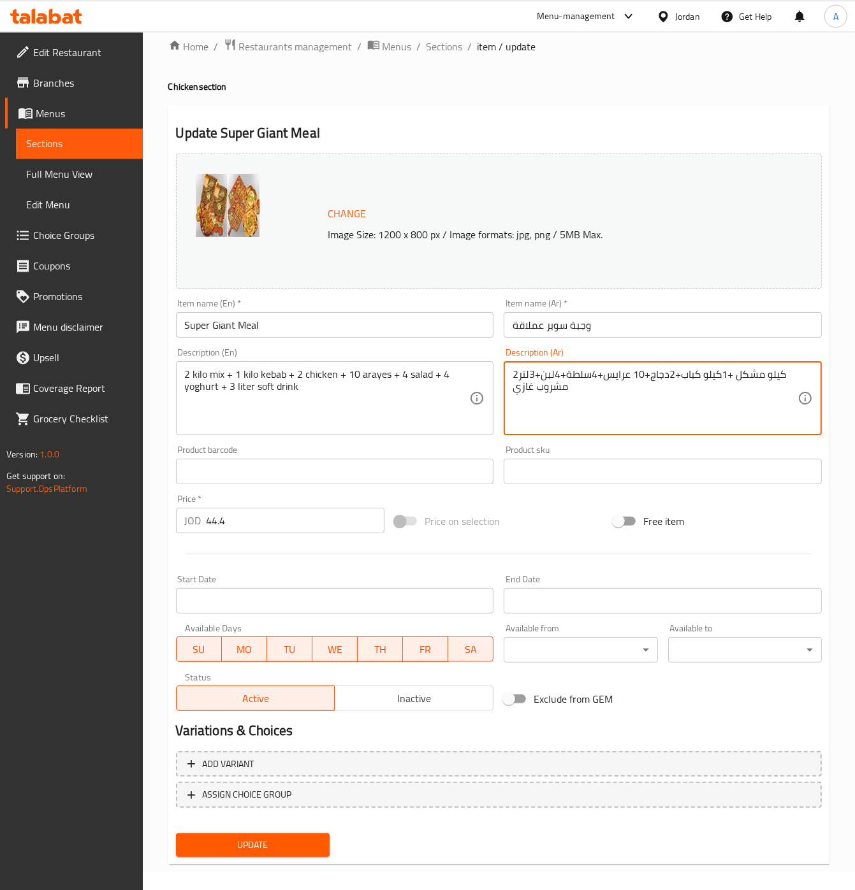
scroll to position [28, 0]
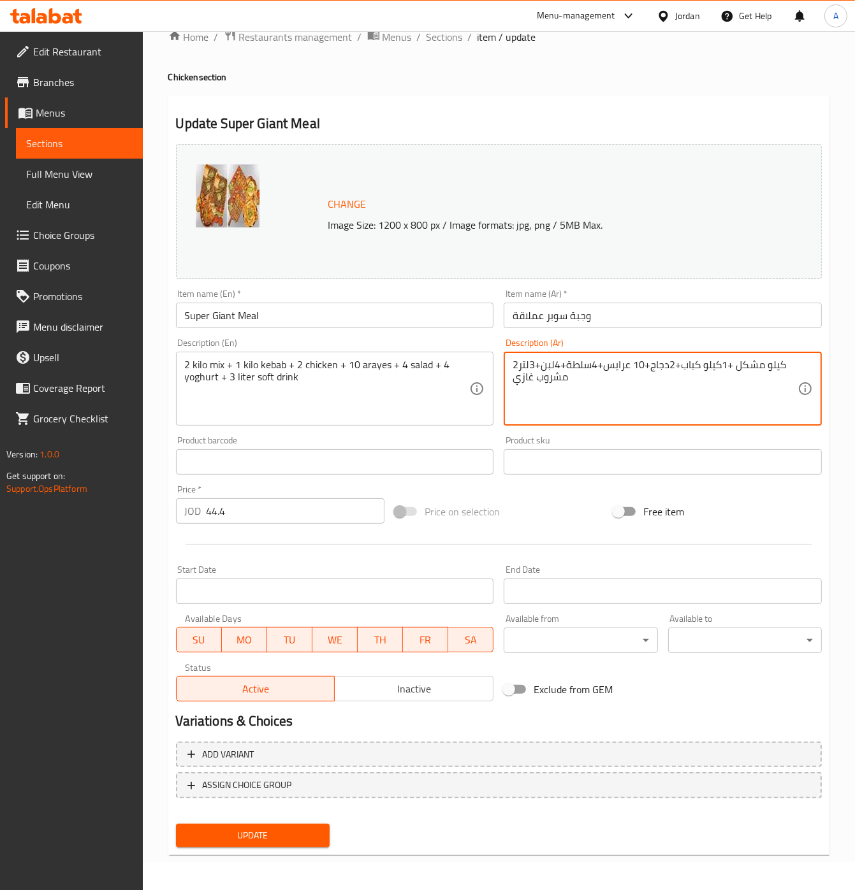
type textarea "2كيلو مشكل +1كيلو كباب+2دجاج+10 عرايس+4سلطة+4لبن+3لتر مشروب غازي"
click at [257, 837] on span "Update" at bounding box center [252, 836] width 133 height 16
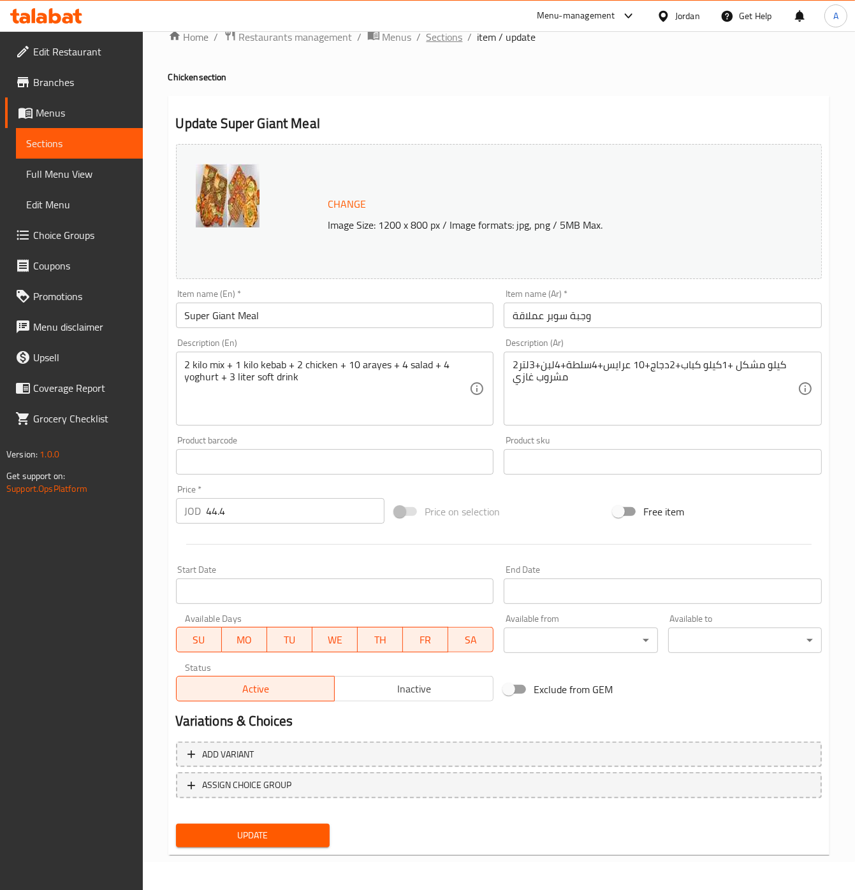
click at [429, 33] on span "Sections" at bounding box center [444, 36] width 36 height 15
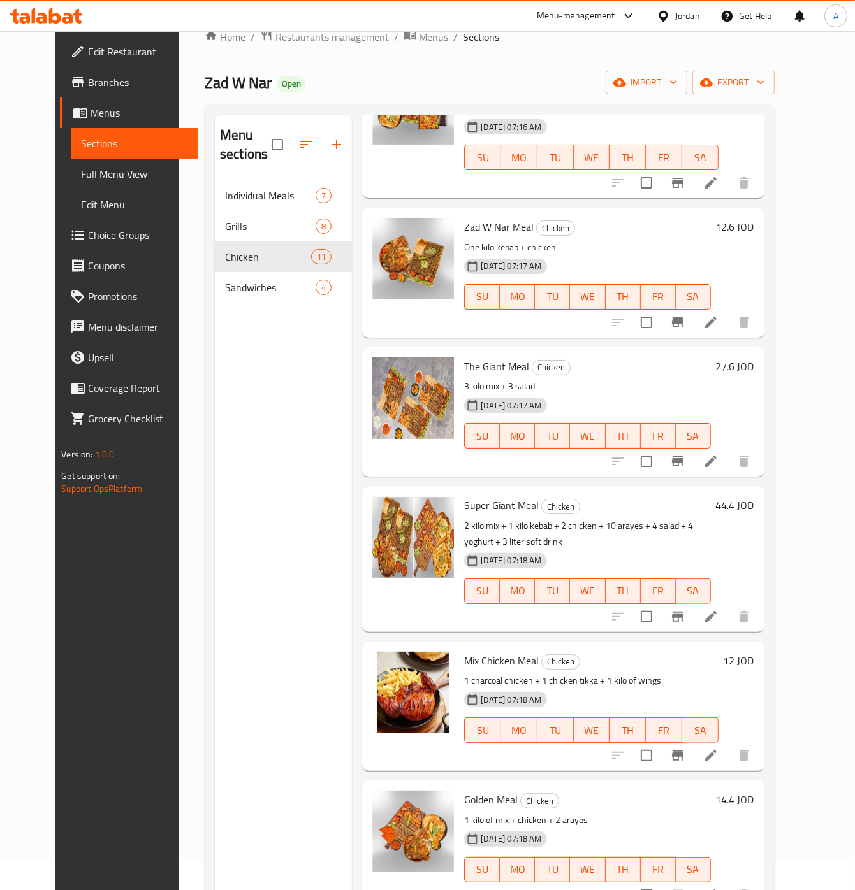
scroll to position [708, 0]
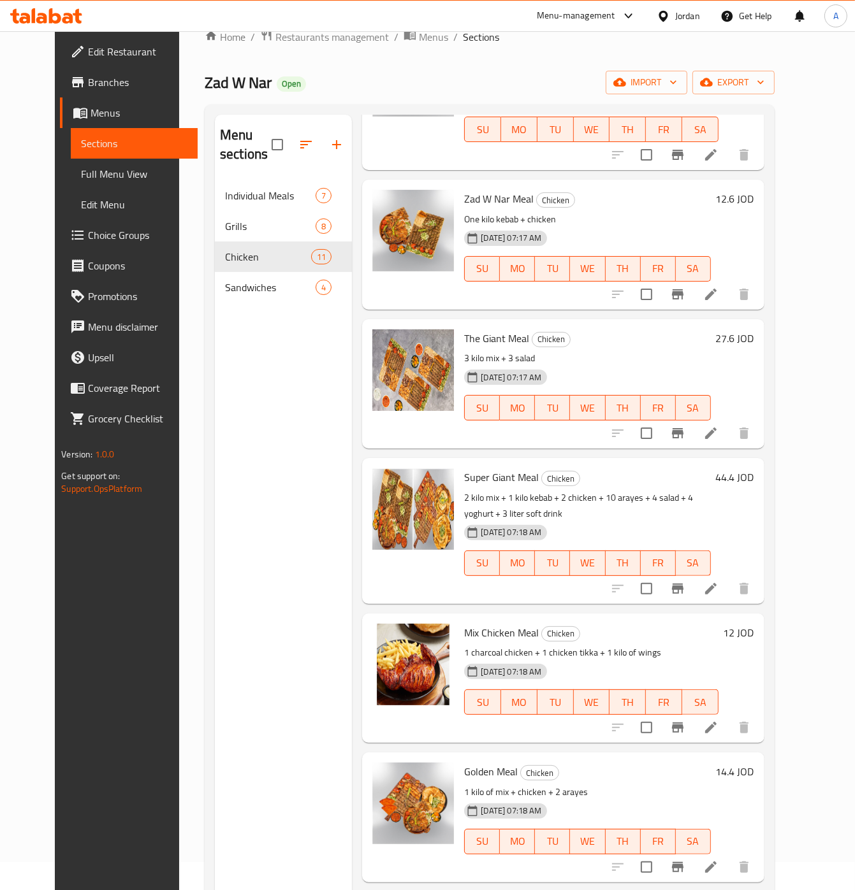
click at [754, 763] on h6 "14.4 JOD" at bounding box center [735, 772] width 38 height 18
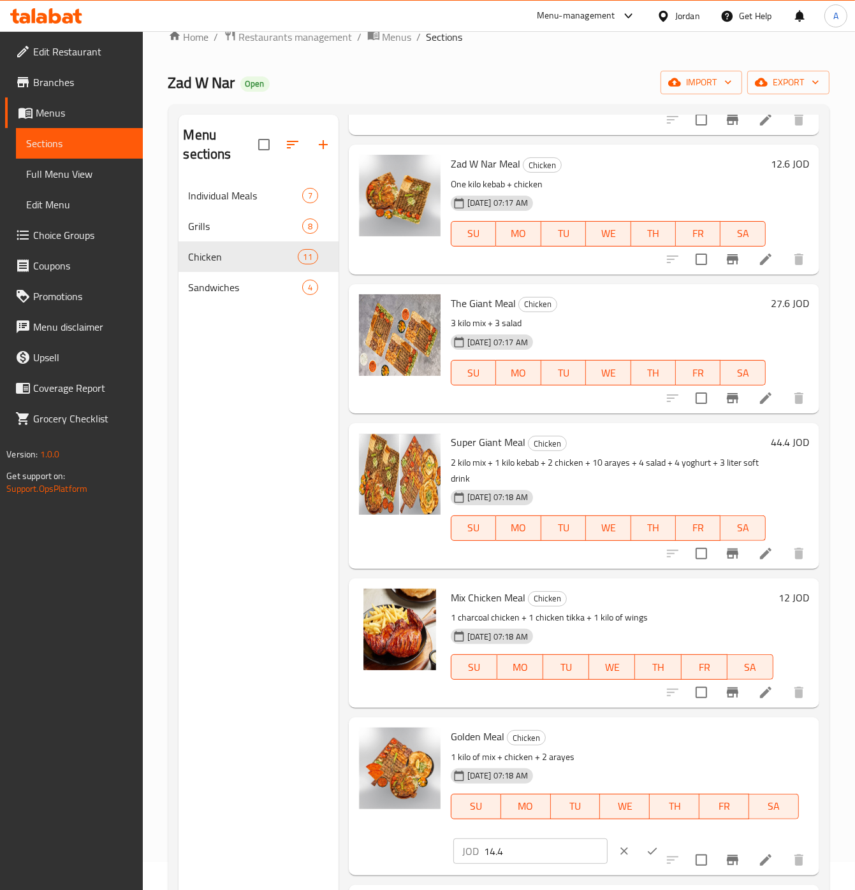
scroll to position [736, 0]
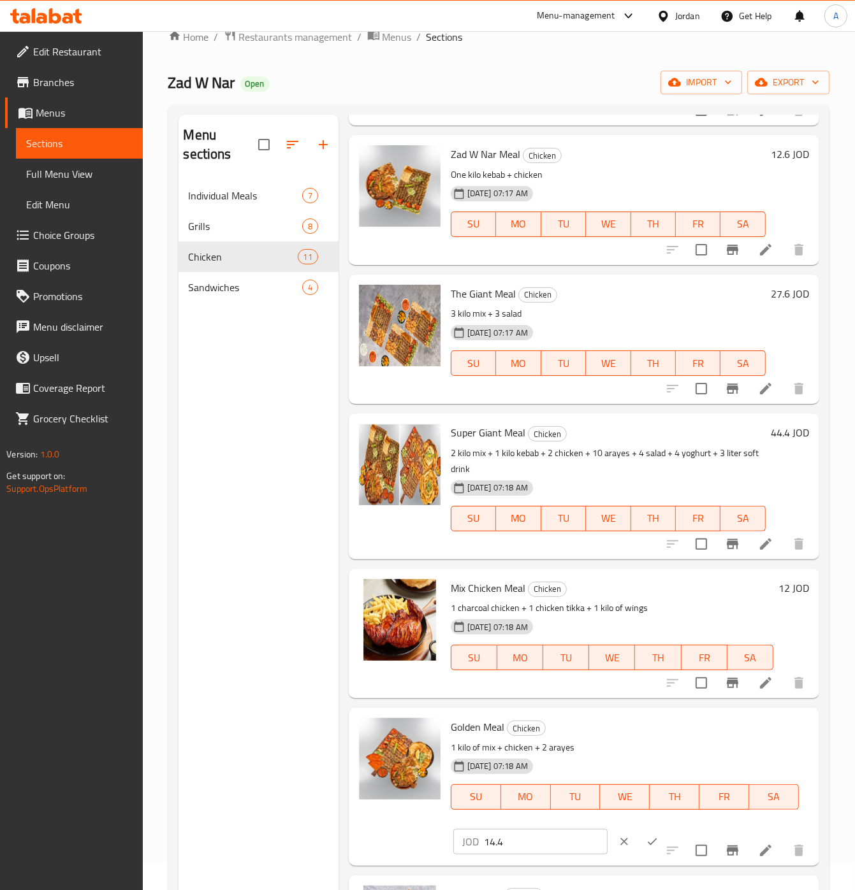
click at [556, 847] on input "14.4" at bounding box center [546, 841] width 124 height 25
type input "18"
click button "ok" at bounding box center [652, 842] width 28 height 28
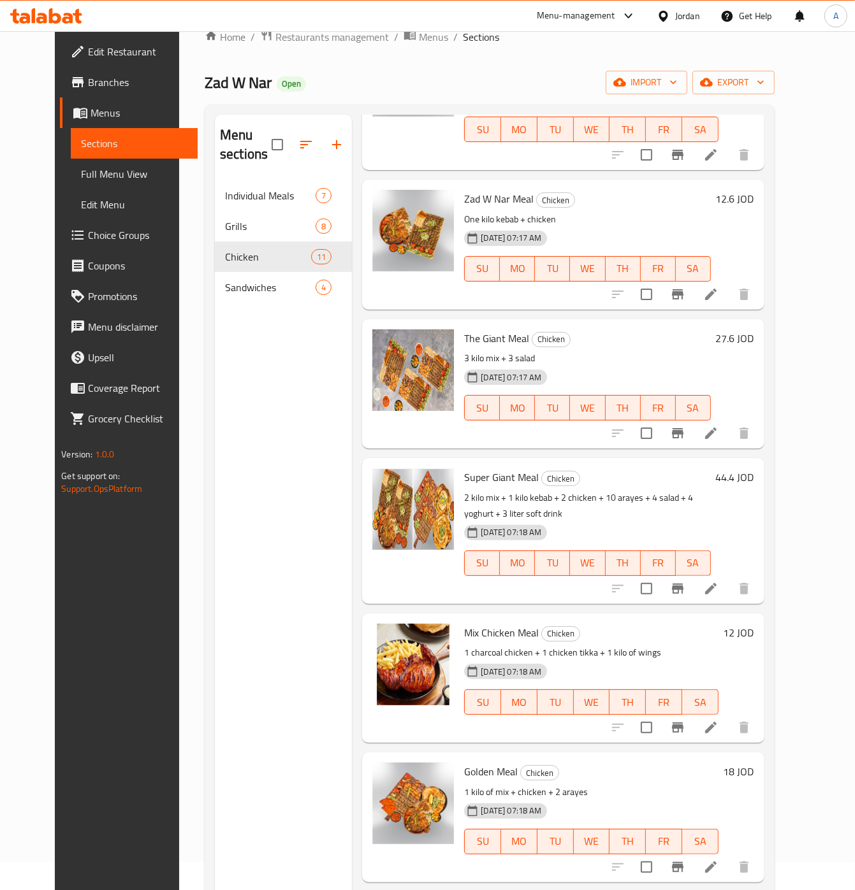
click at [754, 330] on h6 "27.6 JOD" at bounding box center [735, 339] width 38 height 18
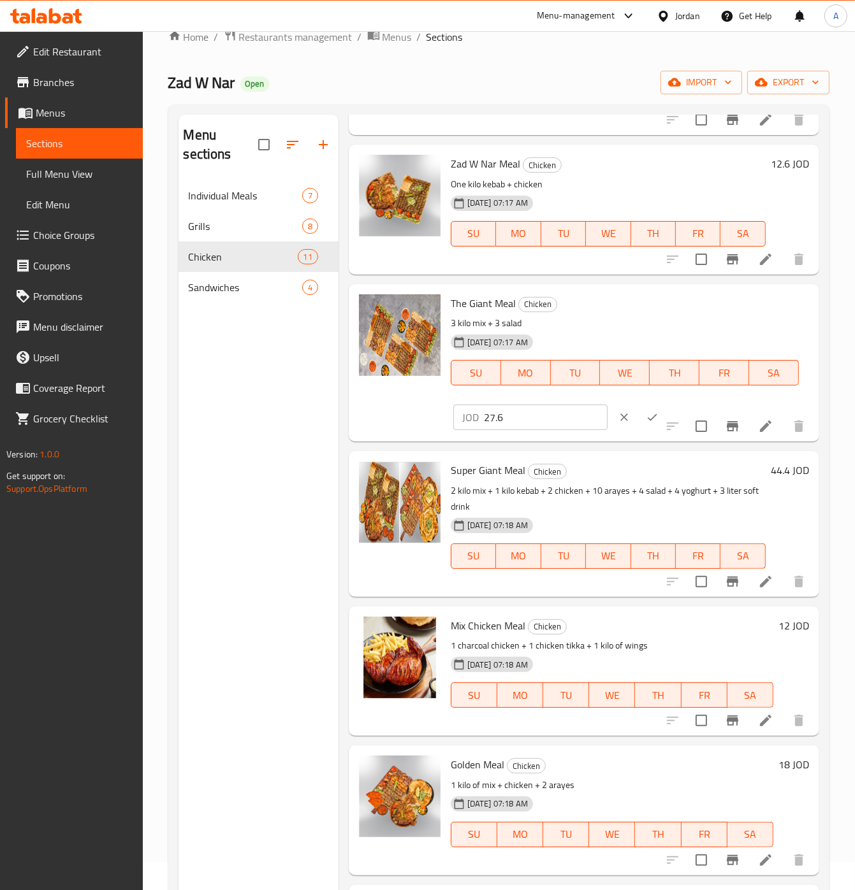
click at [516, 430] on input "27.6" at bounding box center [546, 417] width 124 height 25
type input "33"
click button "ok" at bounding box center [652, 417] width 28 height 28
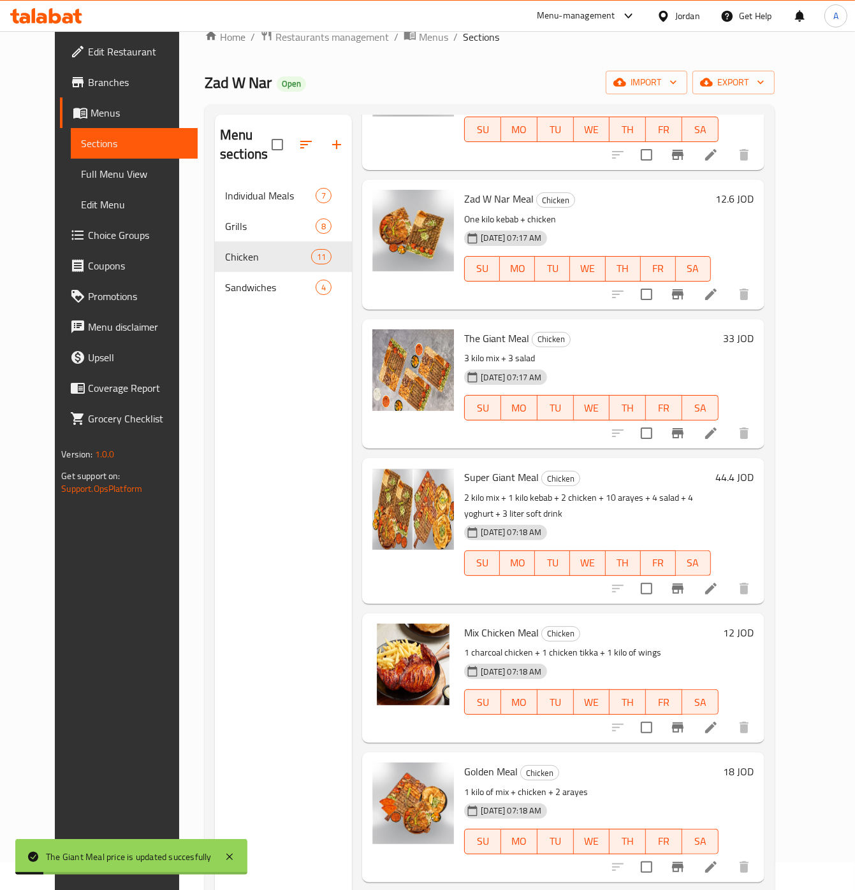
click at [718, 330] on h6 "The Giant Meal Chicken" at bounding box center [591, 339] width 254 height 18
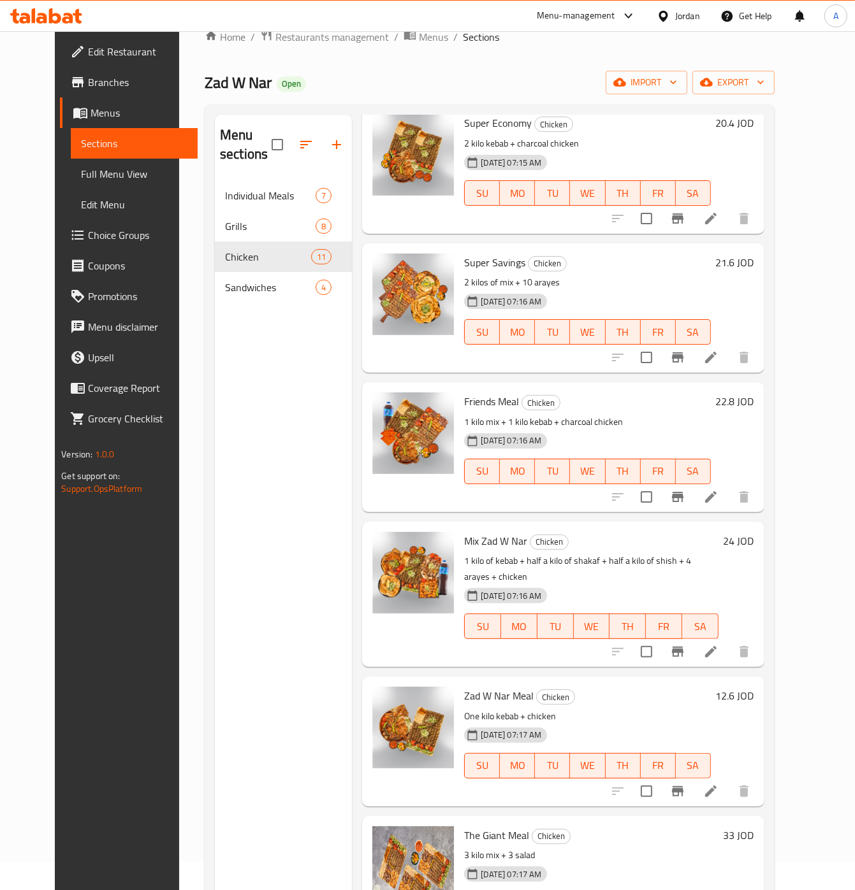
scroll to position [199, 0]
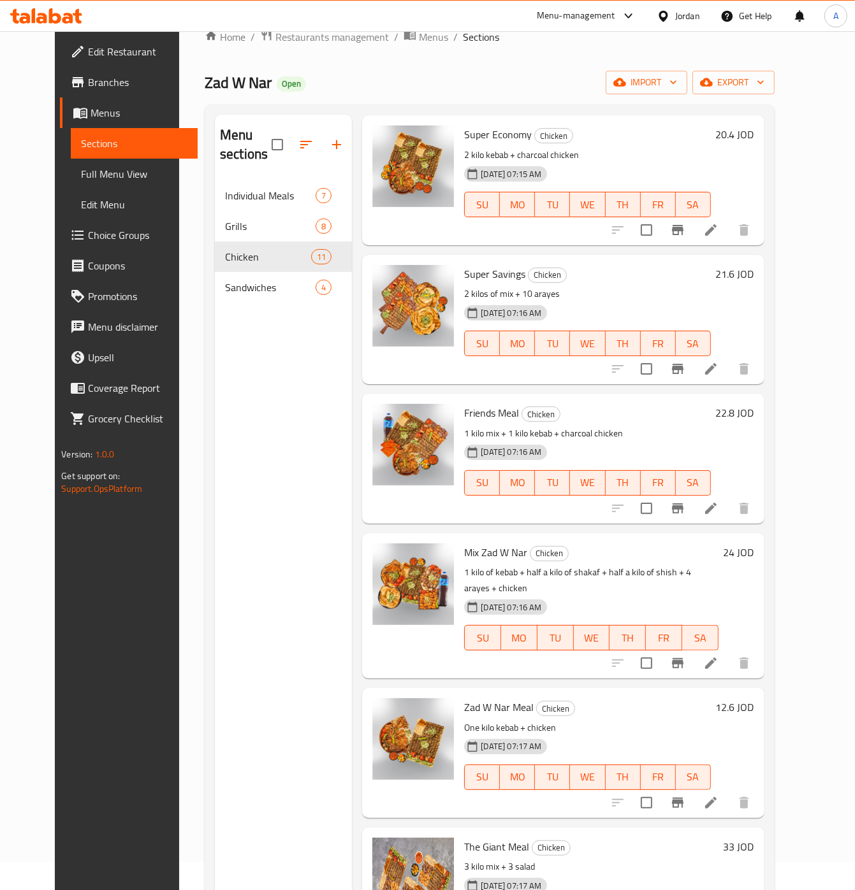
click at [754, 414] on h6 "22.8 JOD" at bounding box center [735, 413] width 38 height 18
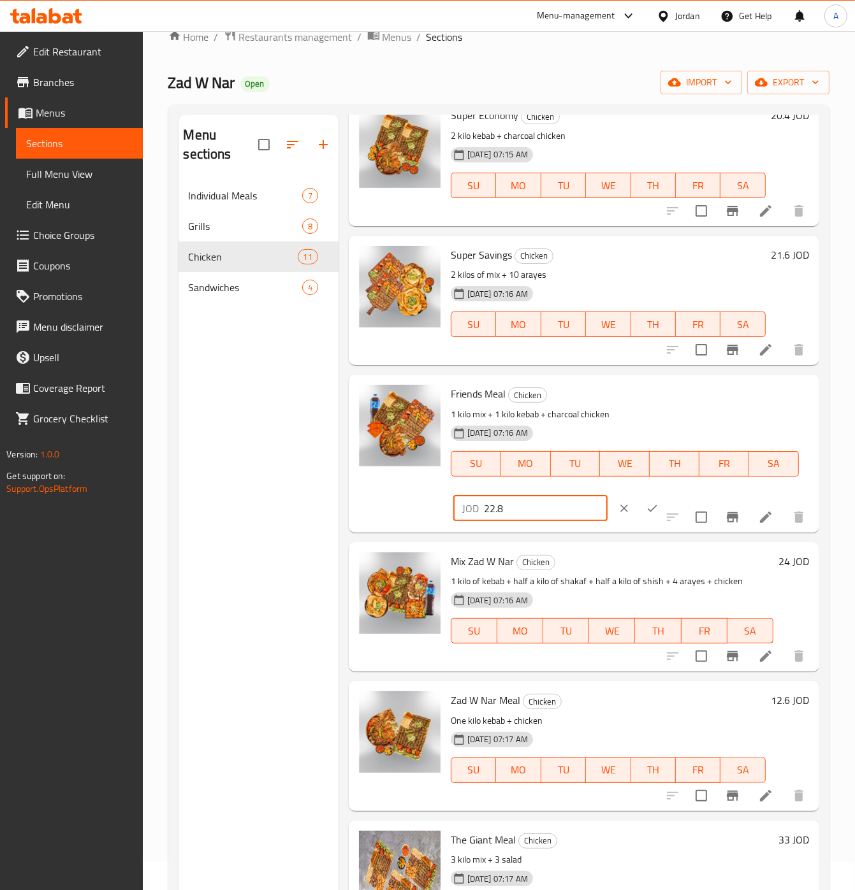
click at [554, 521] on input "22.8" at bounding box center [546, 508] width 124 height 25
type input "28.00"
click button "ok" at bounding box center [652, 509] width 28 height 28
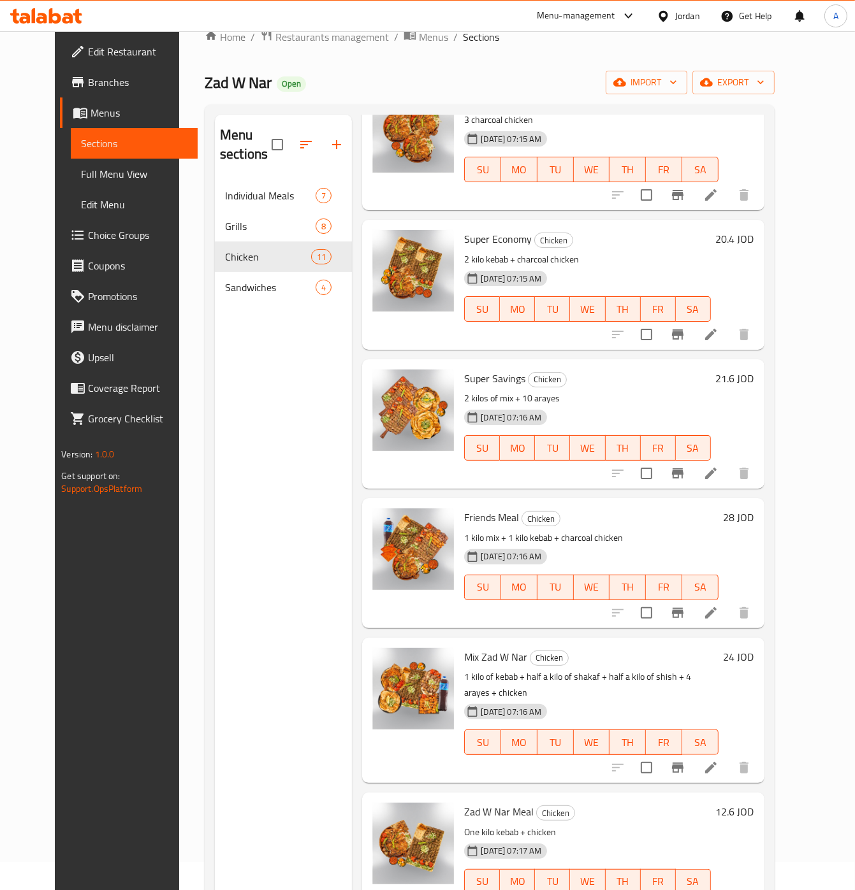
scroll to position [0, 0]
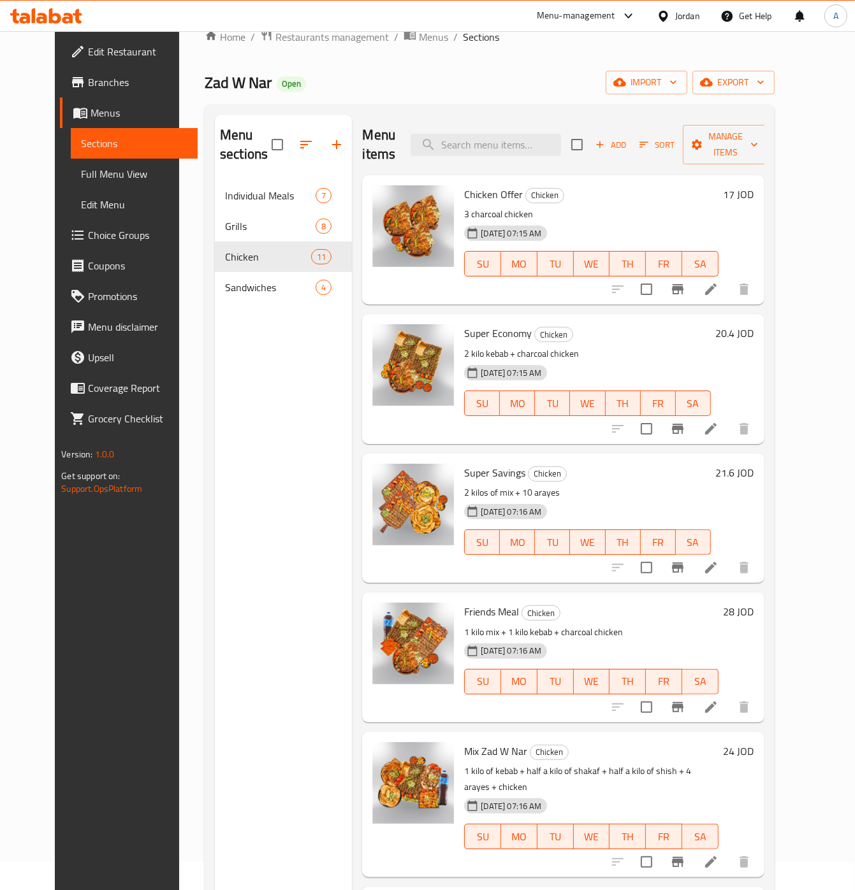
click at [754, 340] on h6 "20.4 JOD" at bounding box center [735, 333] width 38 height 18
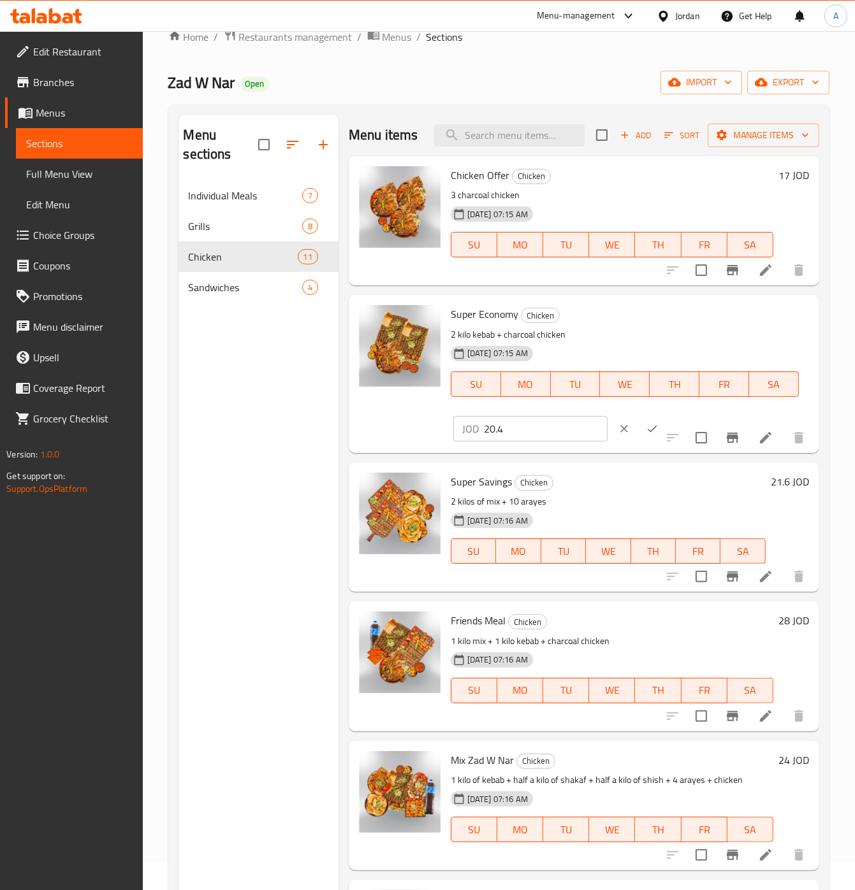
click at [560, 442] on input "20.4" at bounding box center [546, 428] width 124 height 25
type input "25"
click button "ok" at bounding box center [652, 429] width 28 height 28
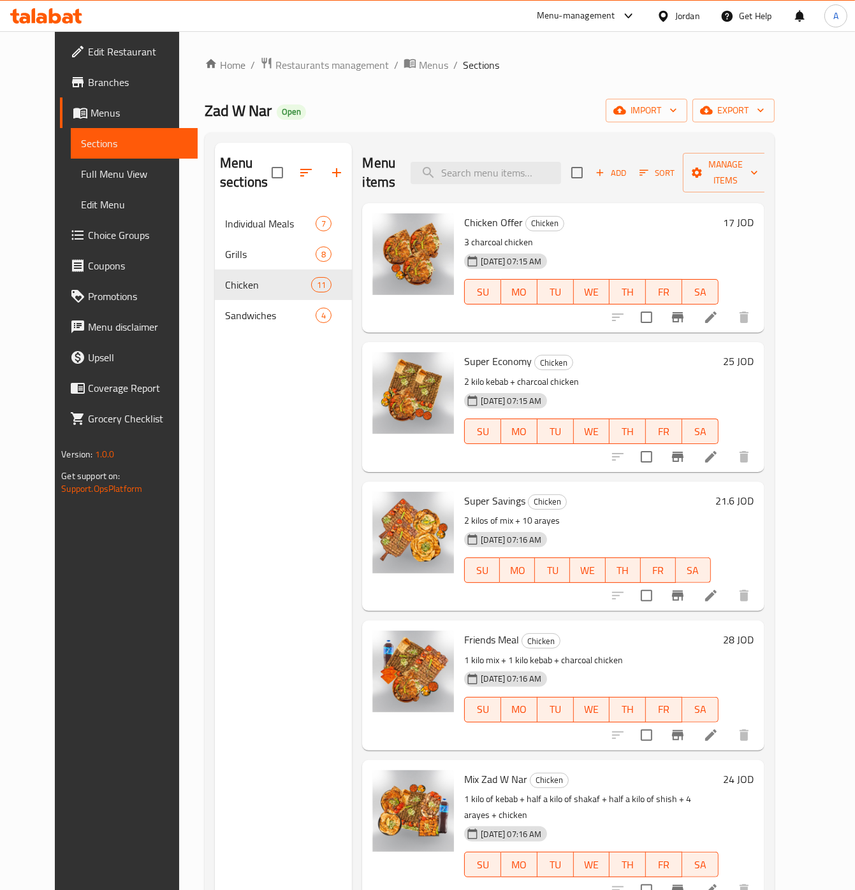
click at [754, 499] on h6 "21.6 JOD" at bounding box center [735, 501] width 38 height 18
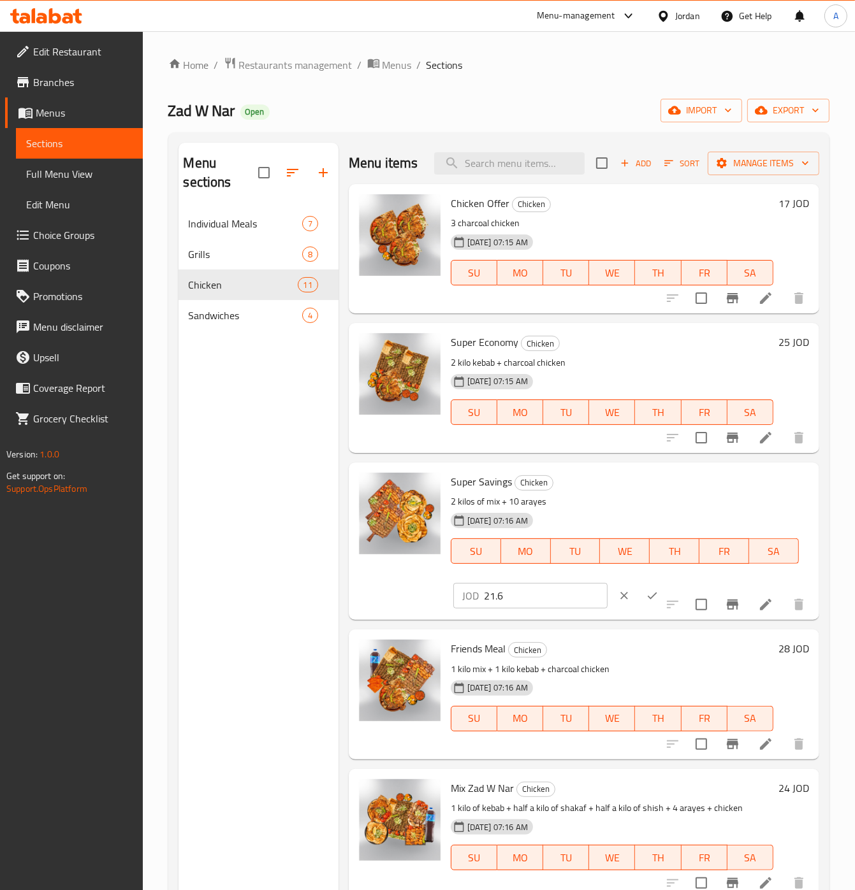
click at [500, 609] on input "21.6" at bounding box center [546, 595] width 124 height 25
type input "28"
click button "ok" at bounding box center [652, 596] width 28 height 28
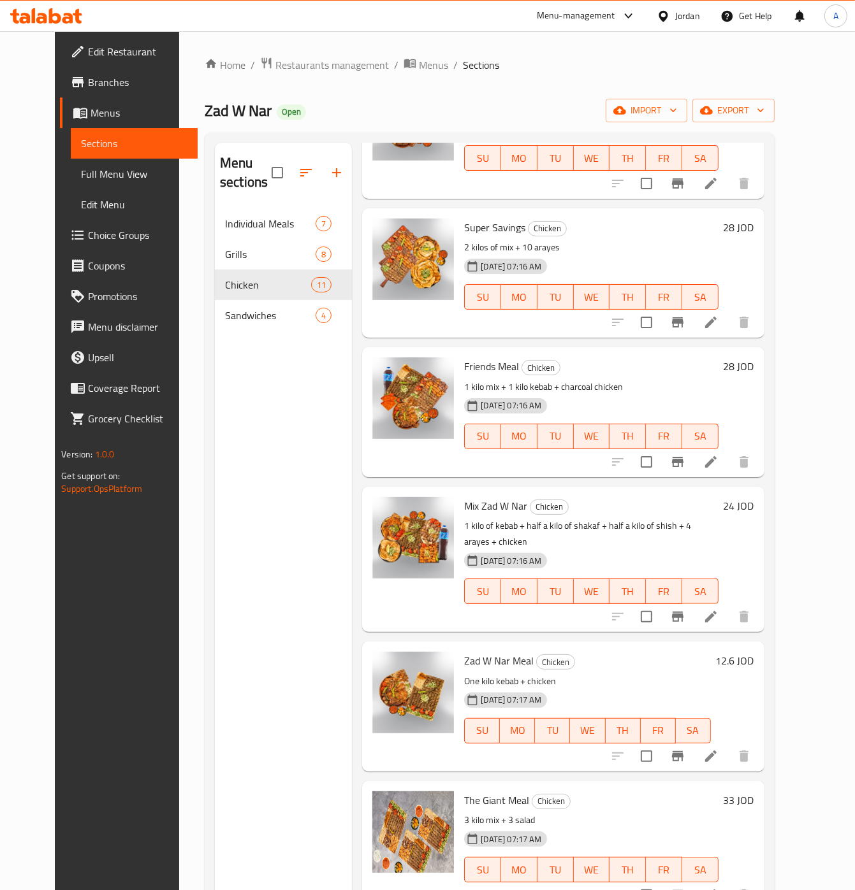
scroll to position [305, 0]
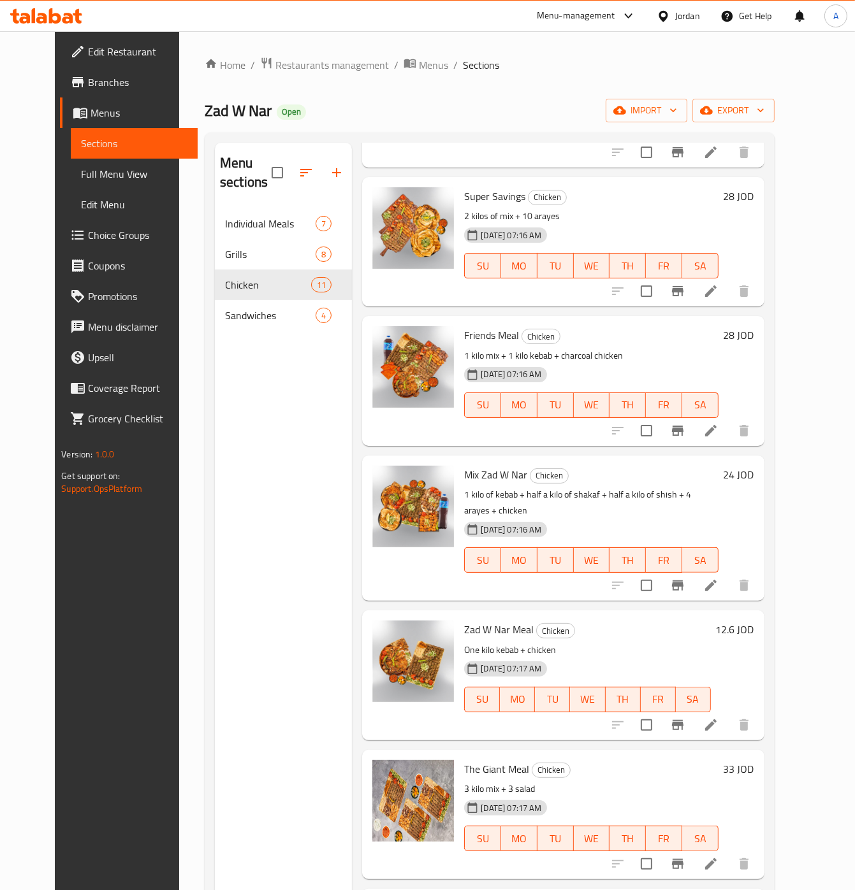
click at [754, 468] on h6 "24 JOD" at bounding box center [738, 475] width 31 height 18
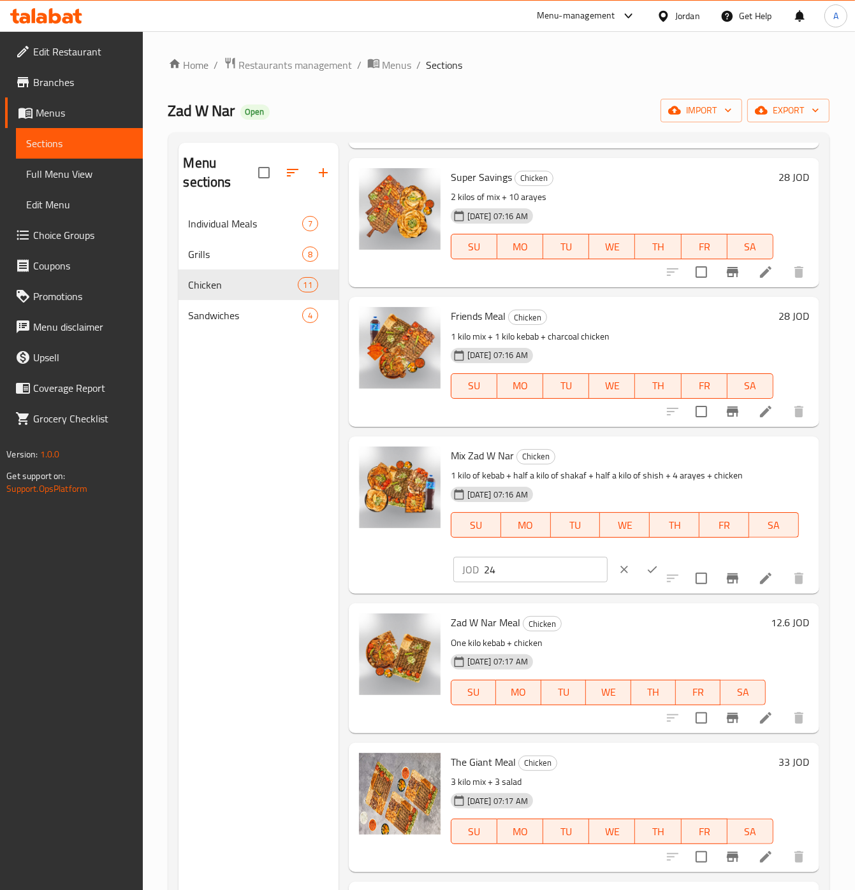
click at [518, 583] on input "24" at bounding box center [546, 569] width 124 height 25
type input "32"
click button "ok" at bounding box center [652, 570] width 28 height 28
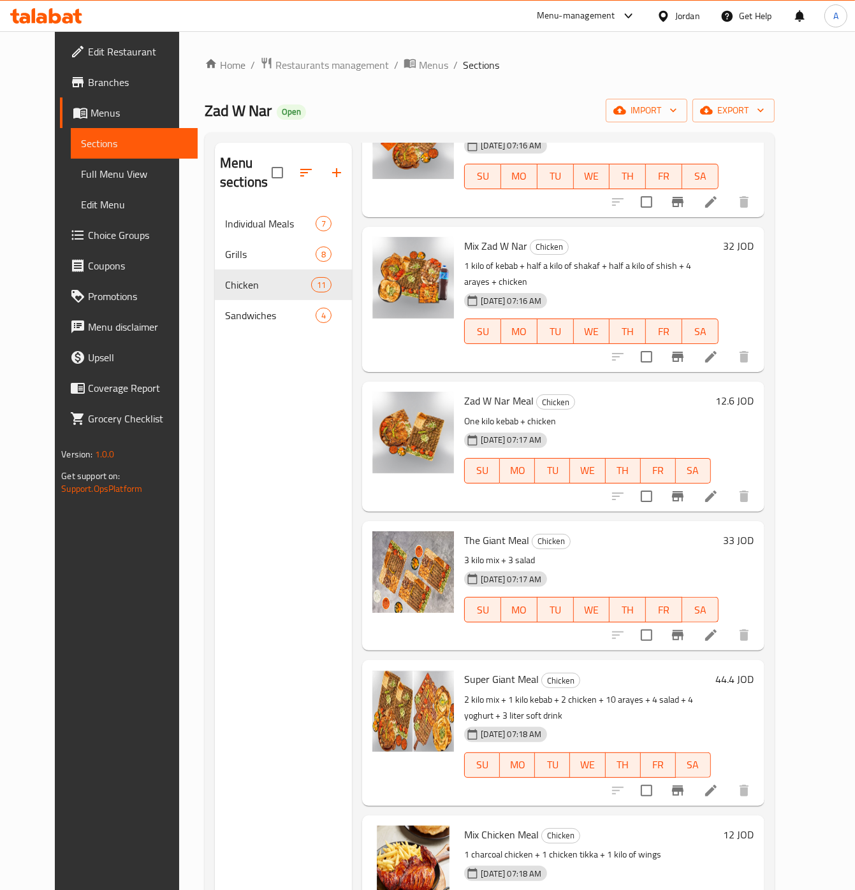
scroll to position [504, 0]
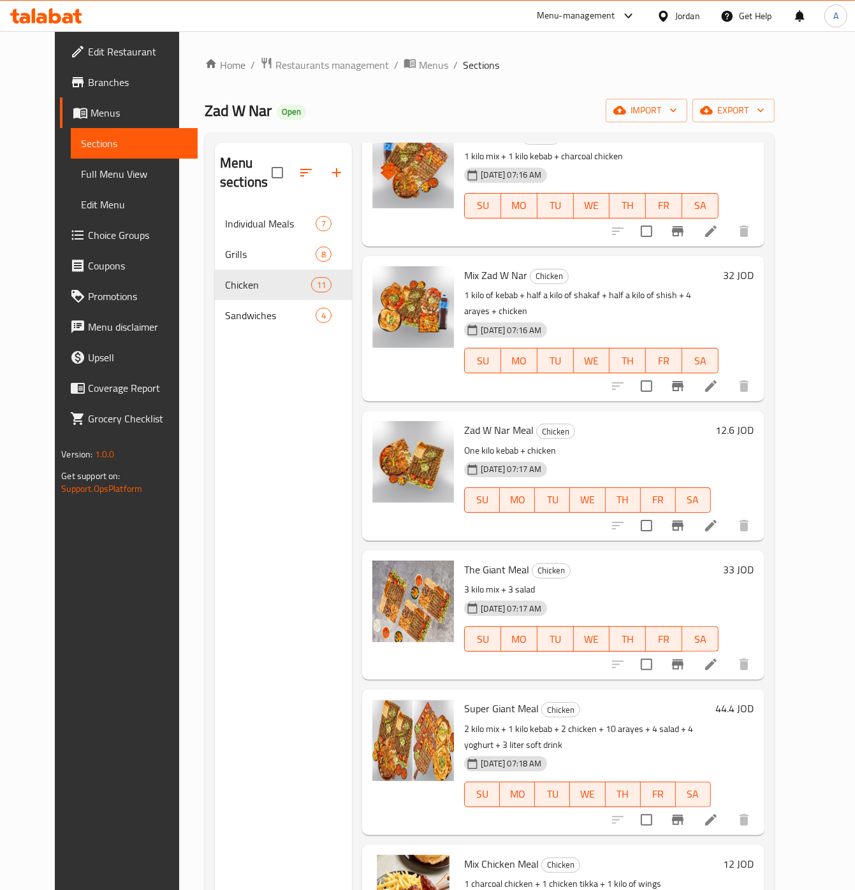
click at [754, 422] on h6 "12.6 JOD" at bounding box center [735, 430] width 38 height 18
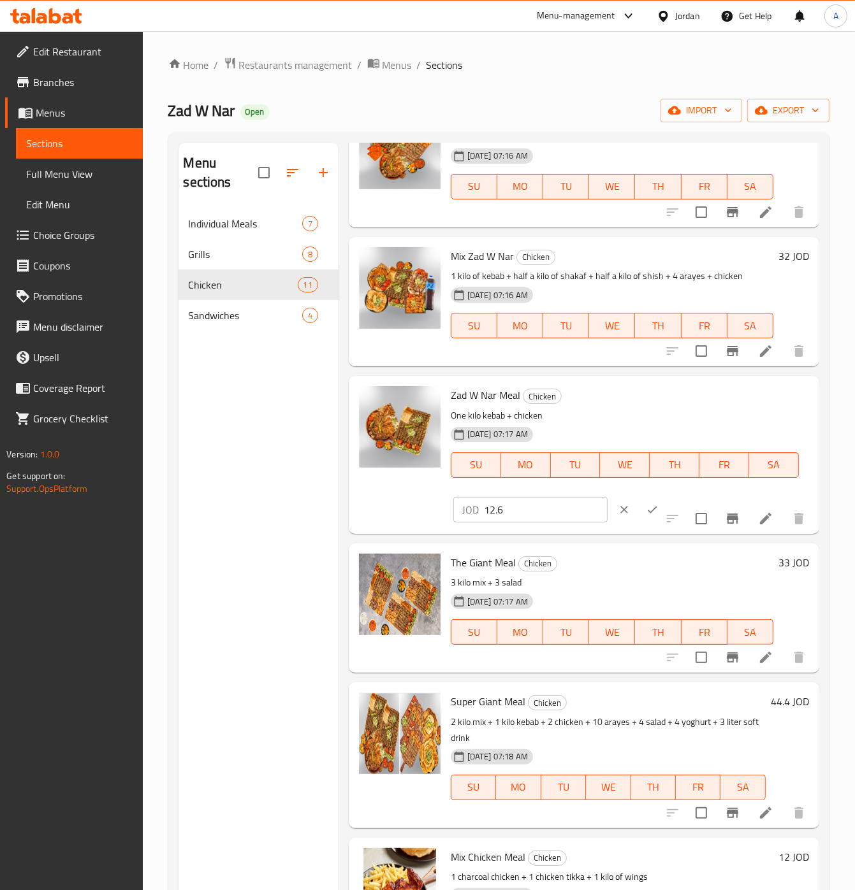
click at [522, 523] on input "12.6" at bounding box center [546, 509] width 124 height 25
type input "16.5"
click button "ok" at bounding box center [652, 510] width 28 height 28
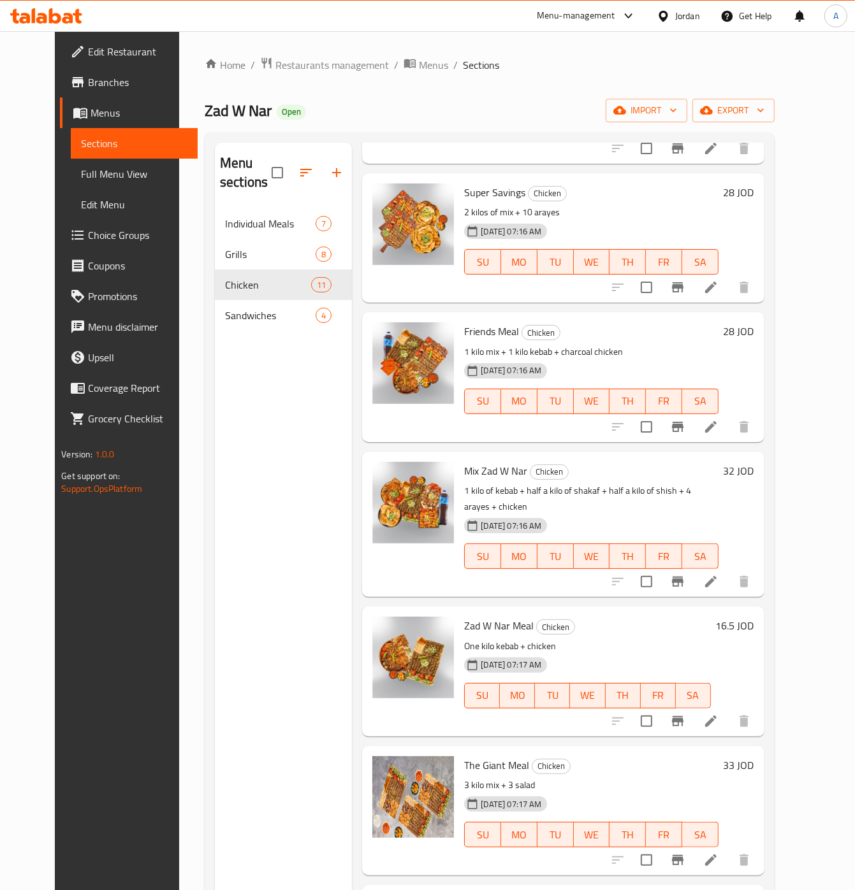
scroll to position [300, 0]
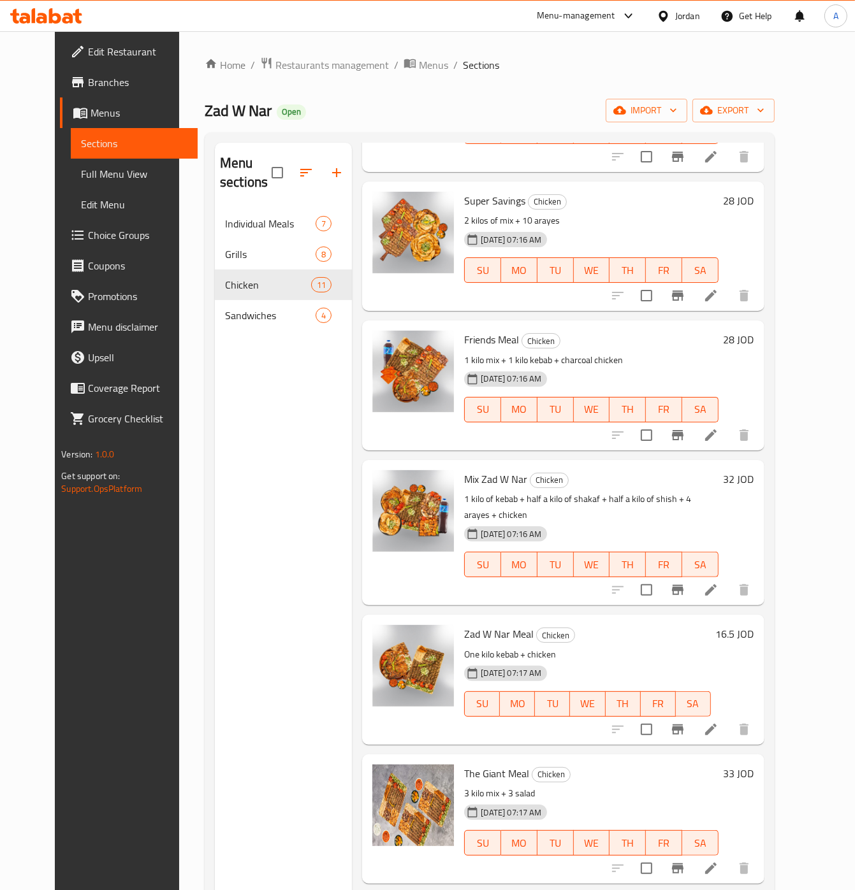
click at [729, 428] on li at bounding box center [711, 435] width 36 height 23
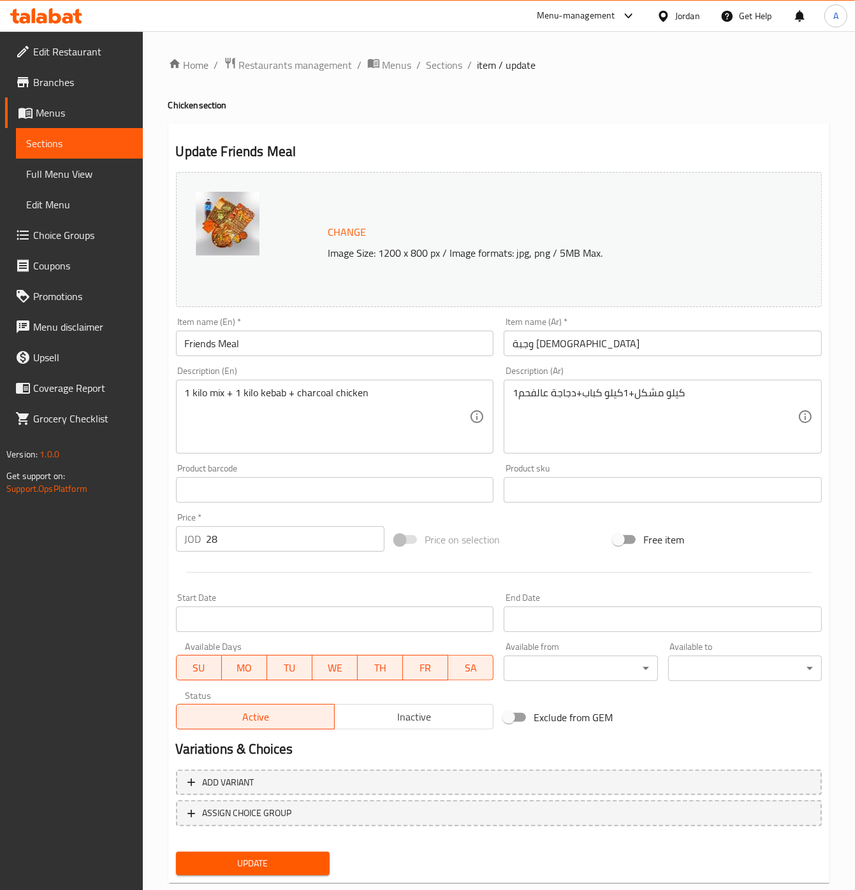
click at [551, 335] on input "وجبة [DEMOGRAPHIC_DATA]" at bounding box center [663, 343] width 318 height 25
click at [528, 339] on input "وجبة [DEMOGRAPHIC_DATA]" at bounding box center [663, 343] width 318 height 25
type input "وجبة اللمة"
click at [176, 852] on button "Update" at bounding box center [253, 864] width 154 height 24
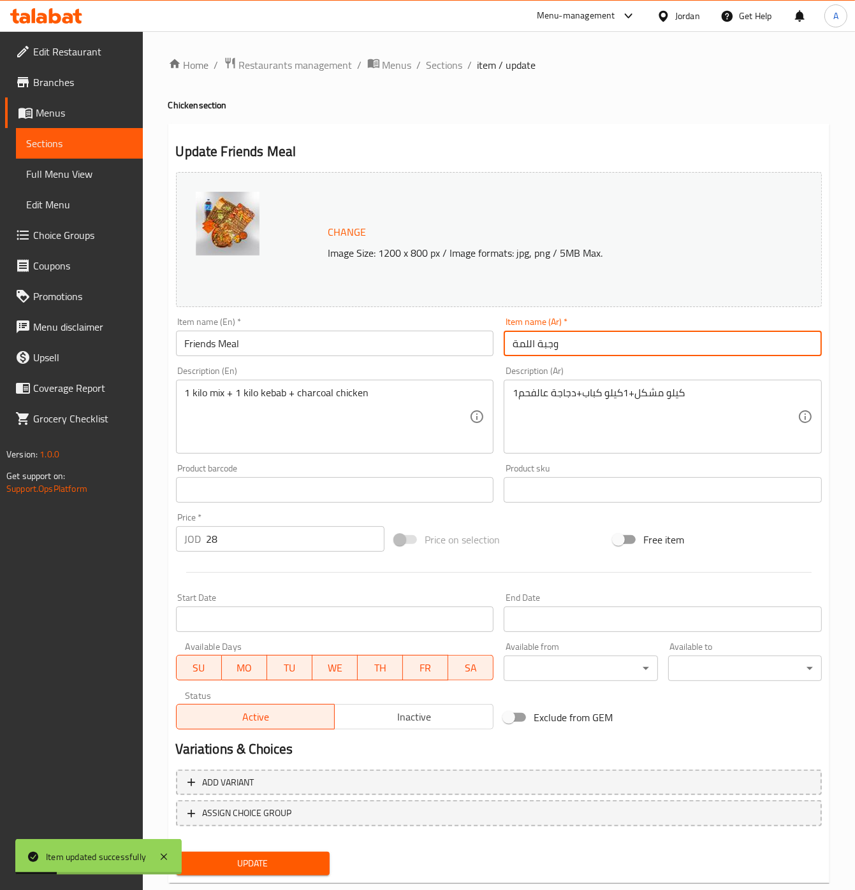
click at [56, 136] on span "Sections" at bounding box center [79, 143] width 106 height 15
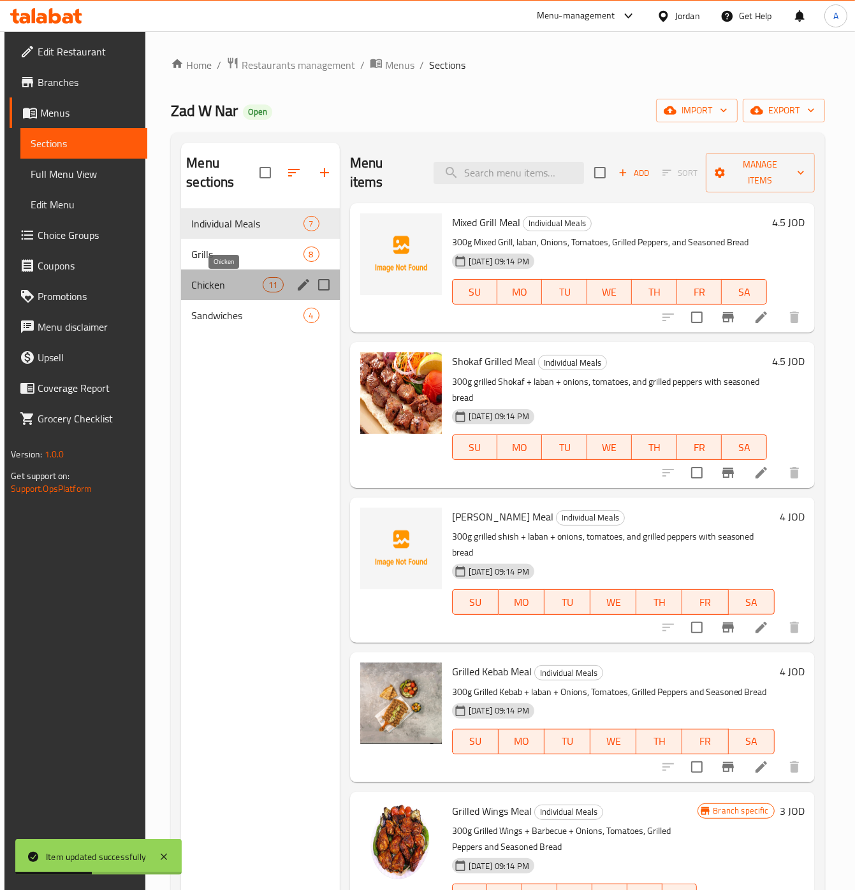
click at [228, 287] on span "Chicken" at bounding box center [226, 284] width 71 height 15
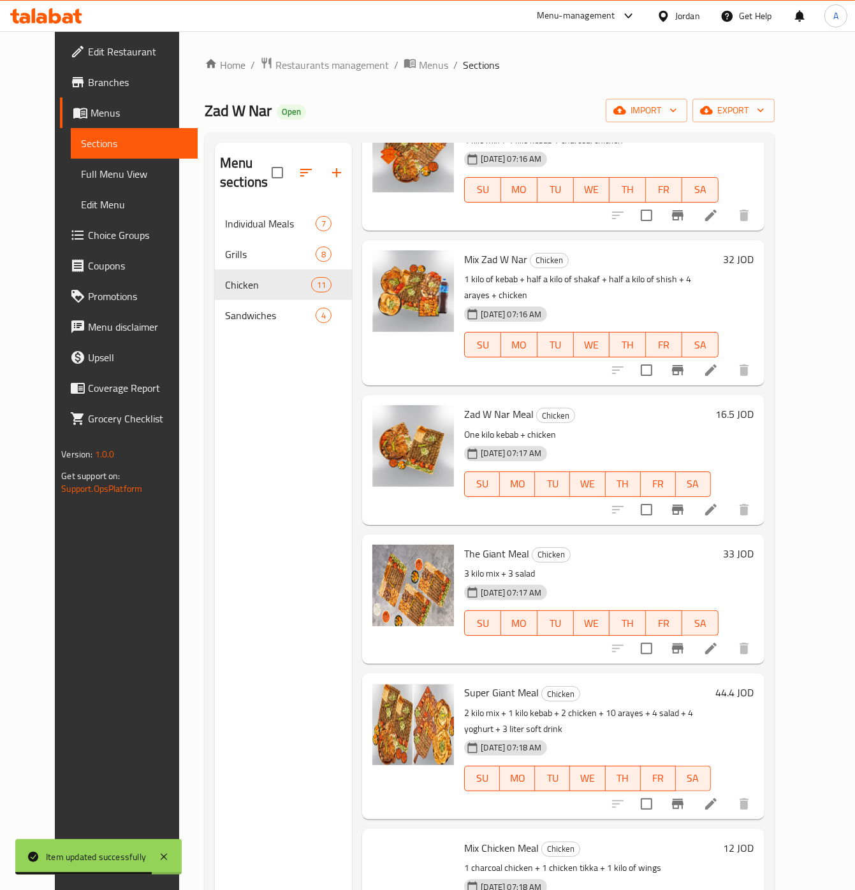
scroll to position [610, 0]
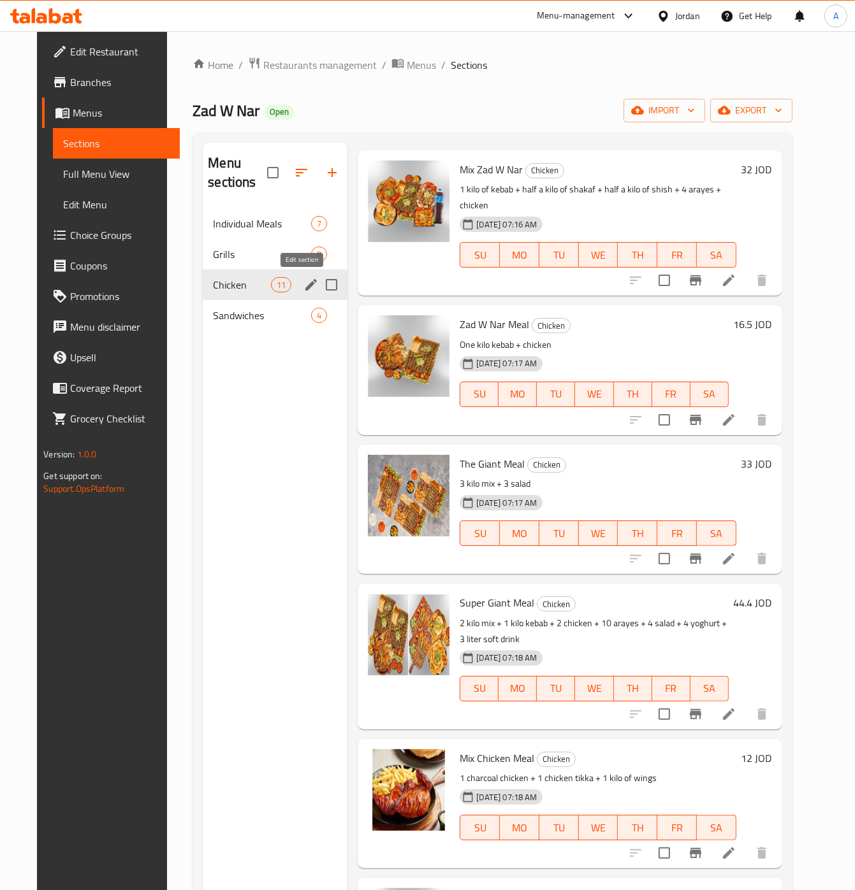
click at [303, 284] on icon "edit" at bounding box center [310, 284] width 15 height 15
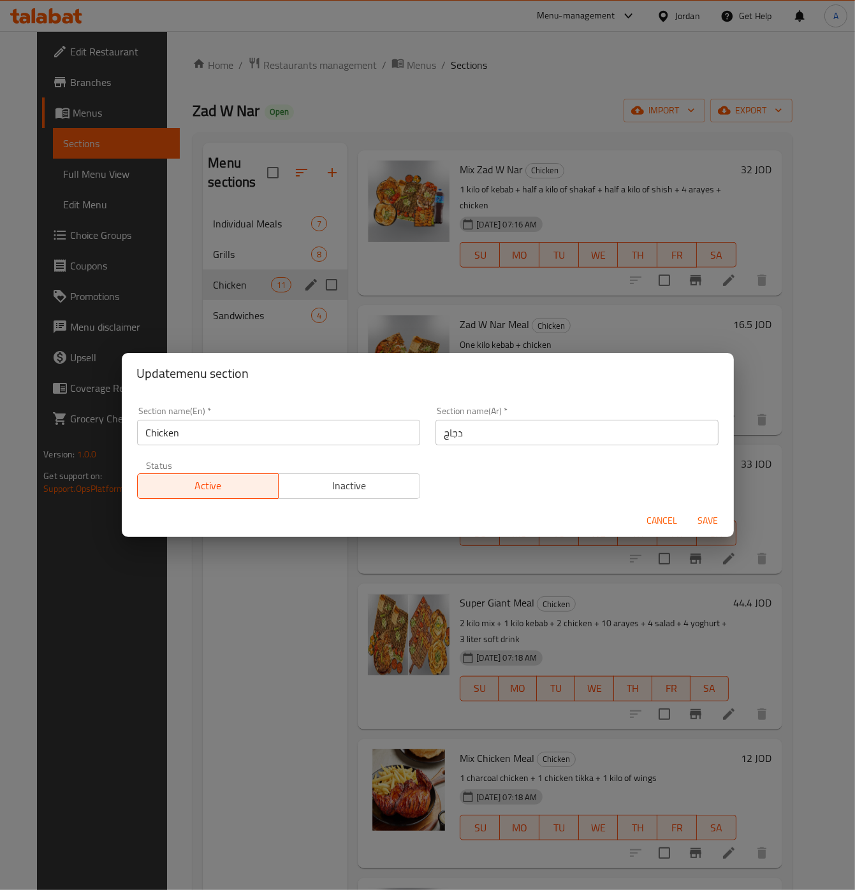
click at [252, 730] on div "Update menu section Section name(En)   * Chicken Section name(En) * Section nam…" at bounding box center [427, 445] width 855 height 890
click at [157, 686] on div "Update menu section Section name(En)   * Chicken Section name(En) * Section nam…" at bounding box center [427, 445] width 855 height 890
click at [667, 524] on span "Cancel" at bounding box center [662, 521] width 31 height 16
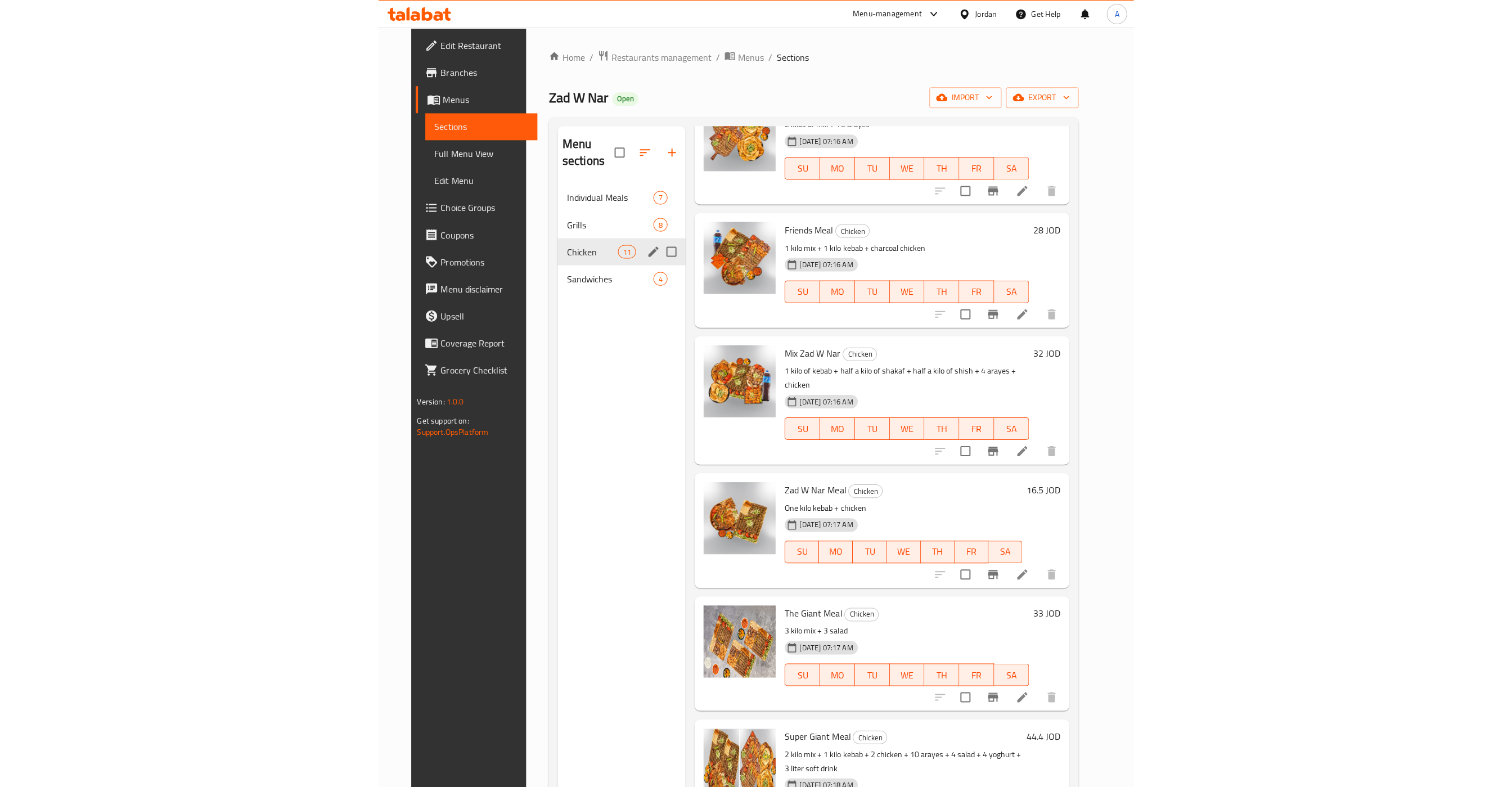
scroll to position [0, 0]
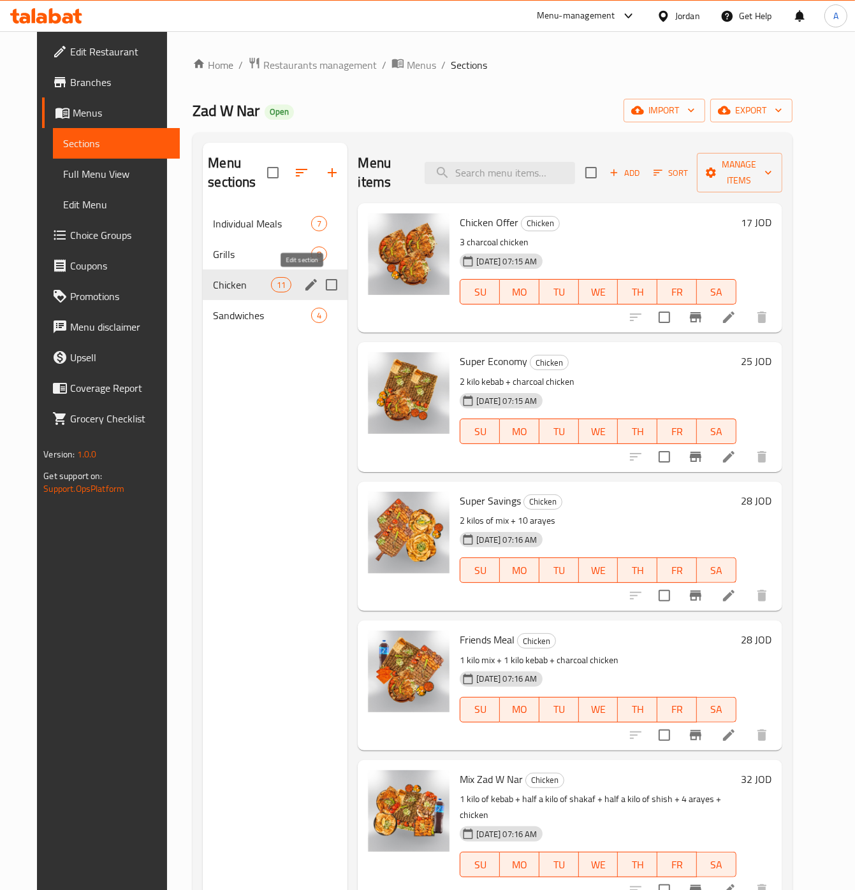
click at [305, 287] on icon "edit" at bounding box center [310, 284] width 11 height 11
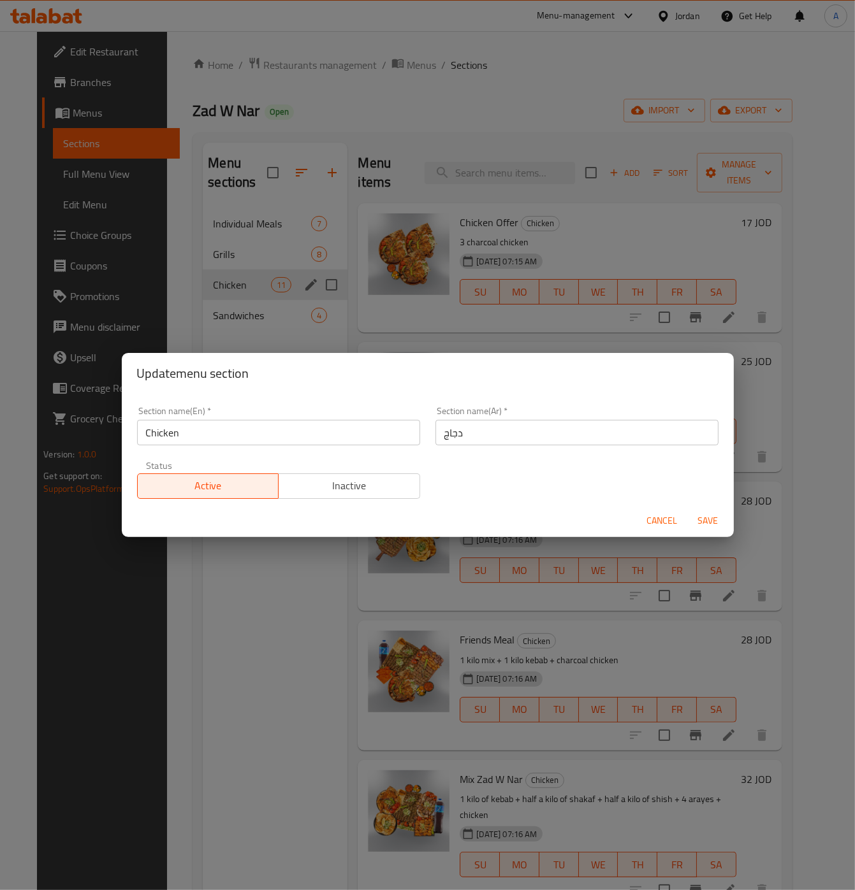
click at [245, 431] on input "Chicken" at bounding box center [278, 432] width 283 height 25
type input "uv,q .h] , khv"
type input "ع"
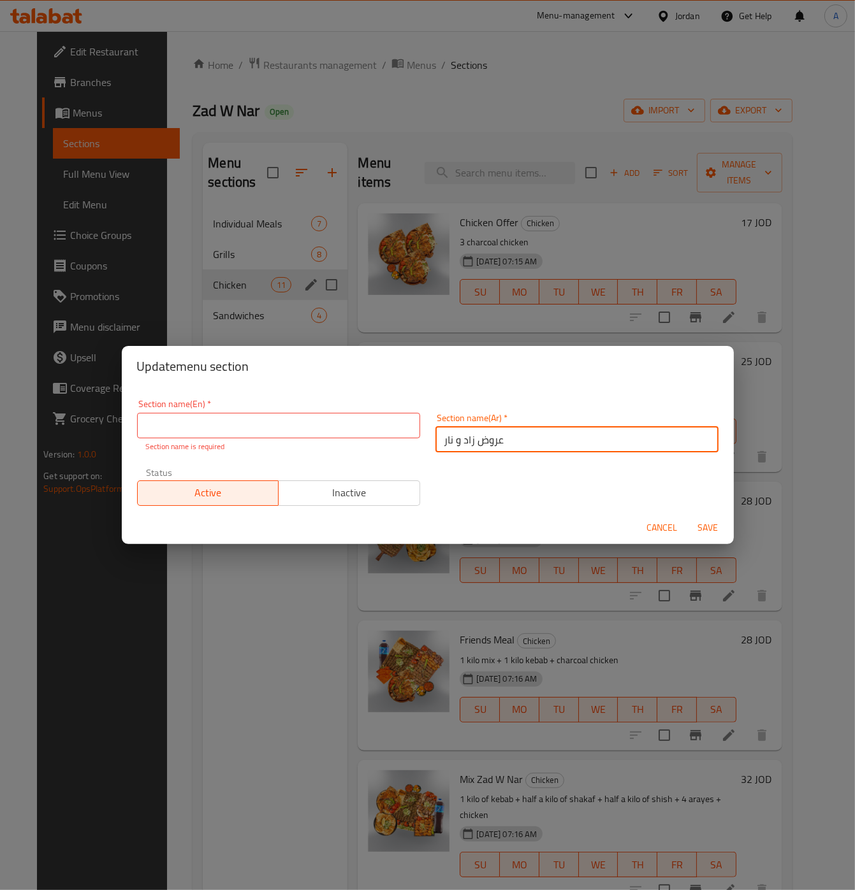
type input "عروض زاد و نار"
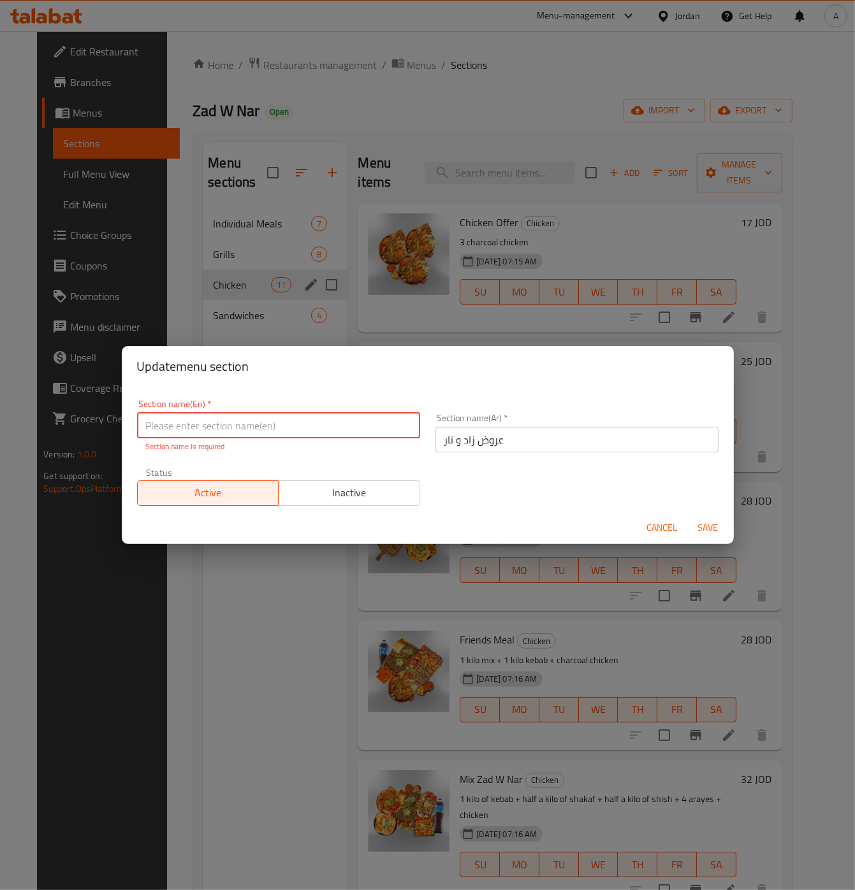
click at [198, 432] on input "text" at bounding box center [278, 425] width 283 height 25
type input "Zan w nar offers"
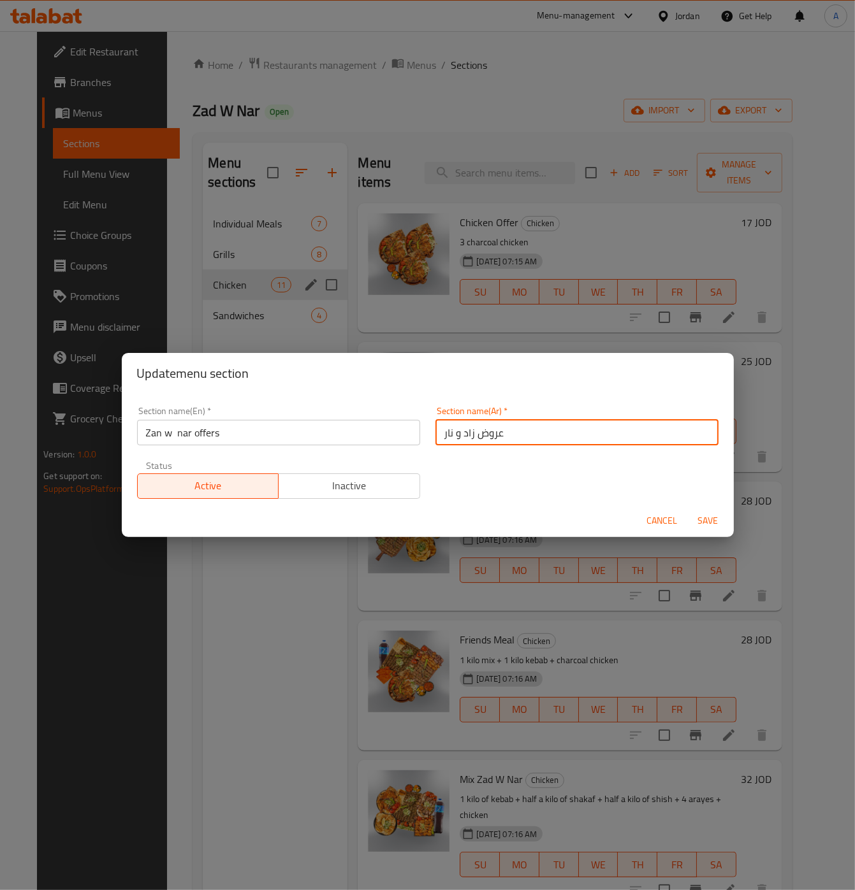
type button "0"
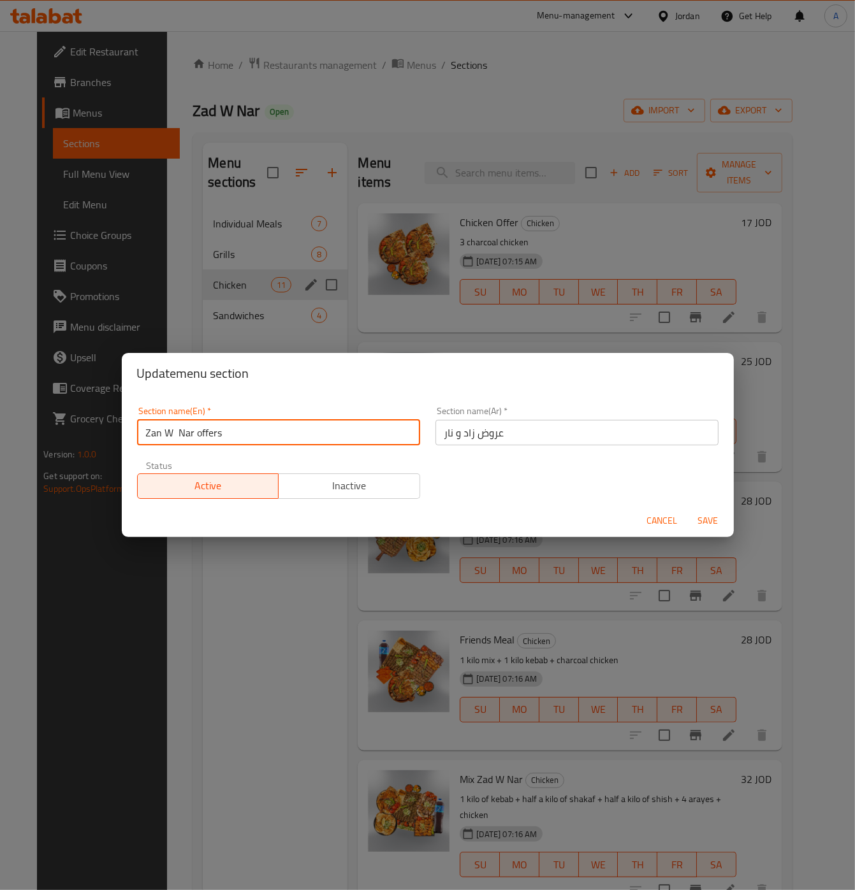
type input "Zan W Nar offers"
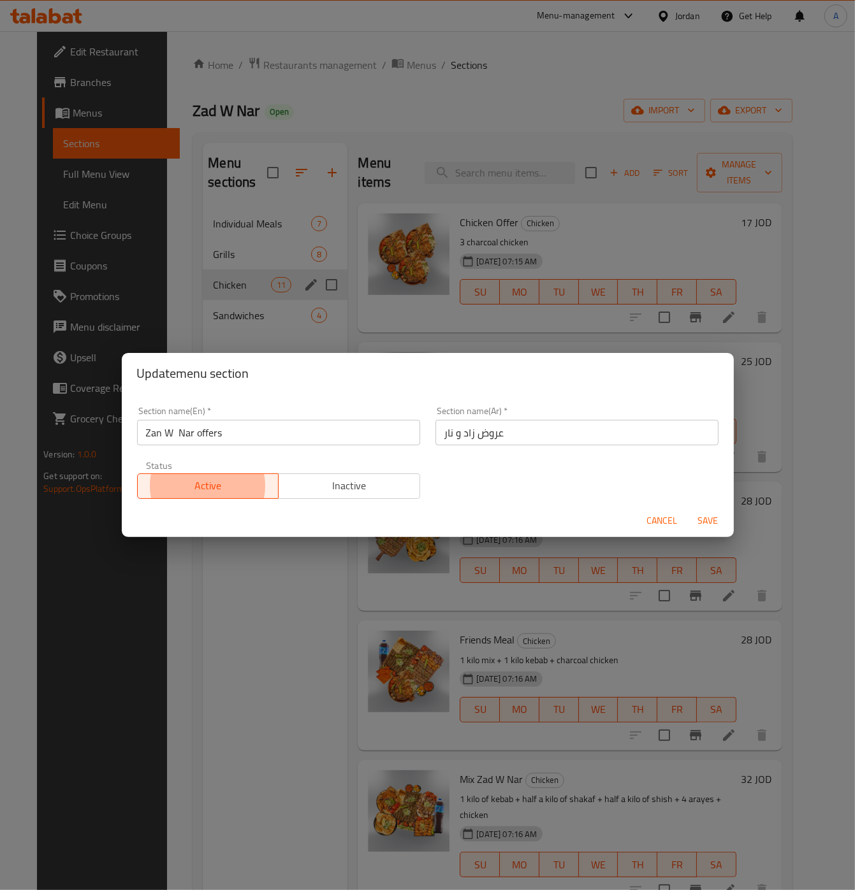
type button "1"
click at [688, 509] on button "Save" at bounding box center [708, 521] width 41 height 24
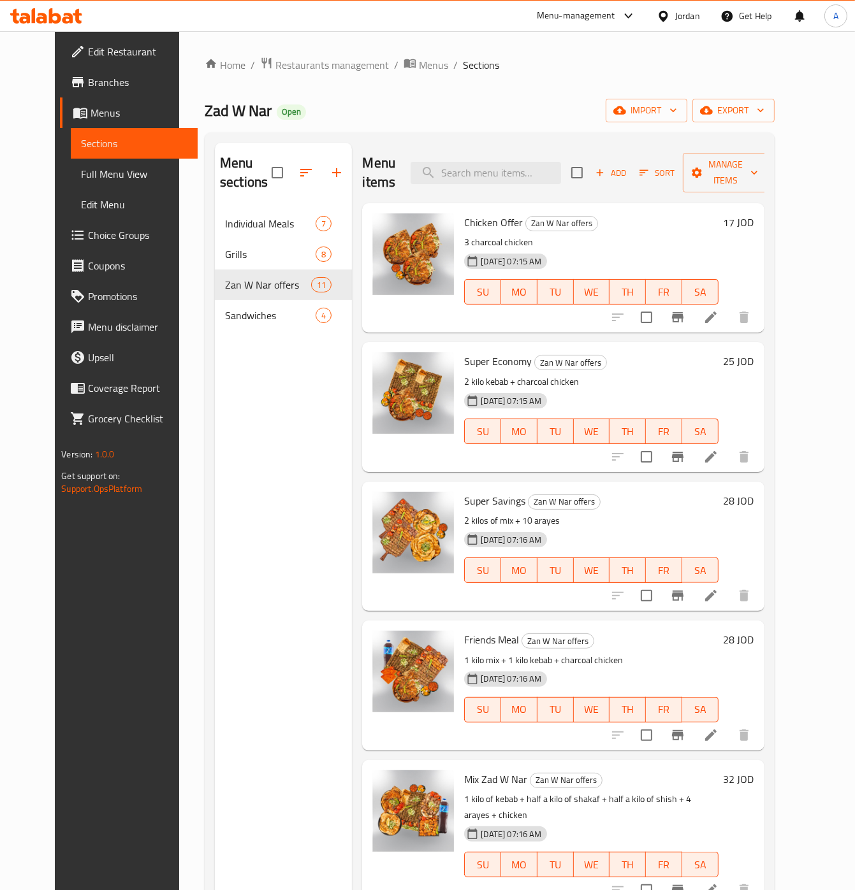
click at [563, 87] on div "Home / Restaurants management / Menus / Sections Zad W Nar Open import export M…" at bounding box center [490, 550] width 570 height 987
